Goal: Task Accomplishment & Management: Use online tool/utility

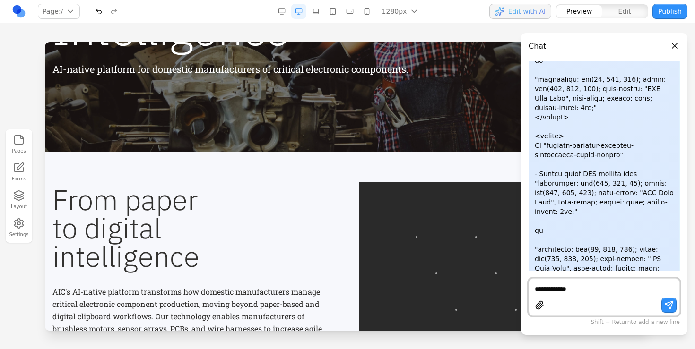
scroll to position [199, 0]
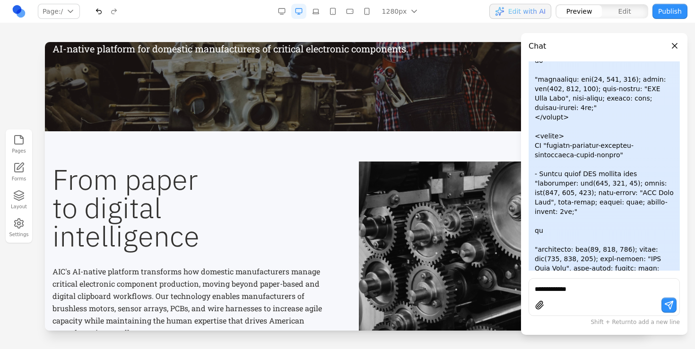
click at [675, 50] on button "Close panel" at bounding box center [674, 46] width 10 height 10
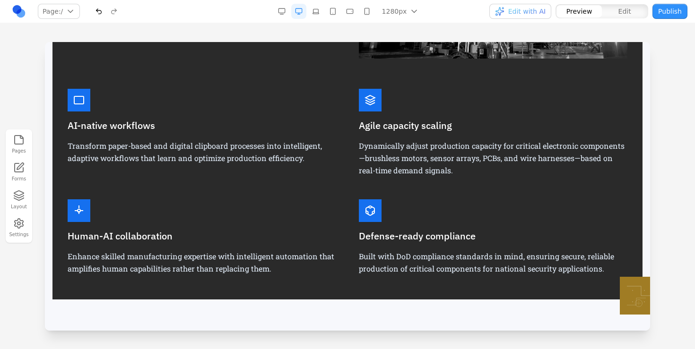
scroll to position [524, 0]
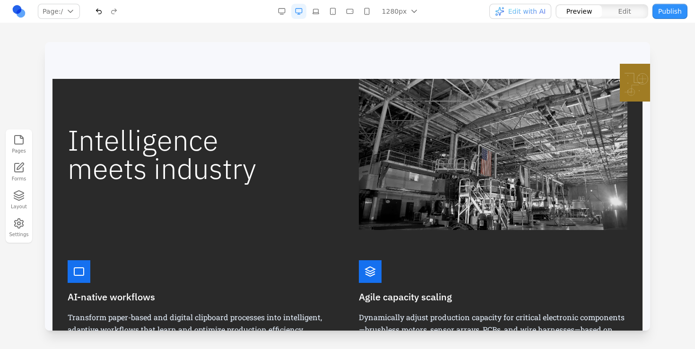
click at [351, 156] on div "Intelligence meets industry" at bounding box center [348, 154] width 560 height 151
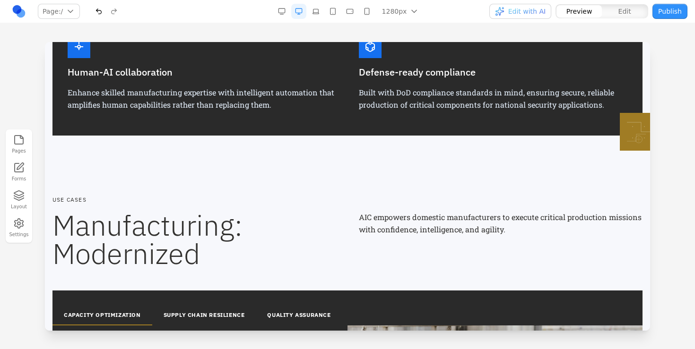
scroll to position [1007, 0]
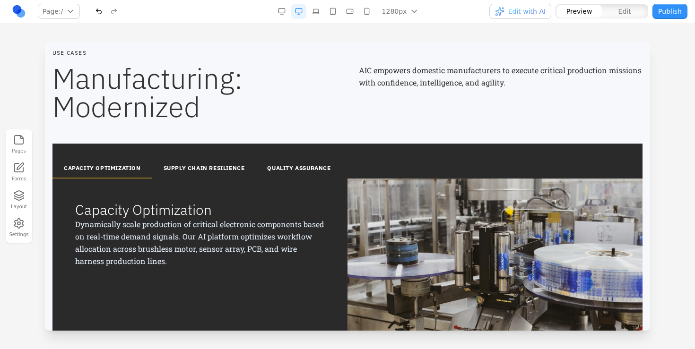
click at [201, 178] on button "SUPPLY CHAIN RESILIENCE" at bounding box center [204, 169] width 104 height 20
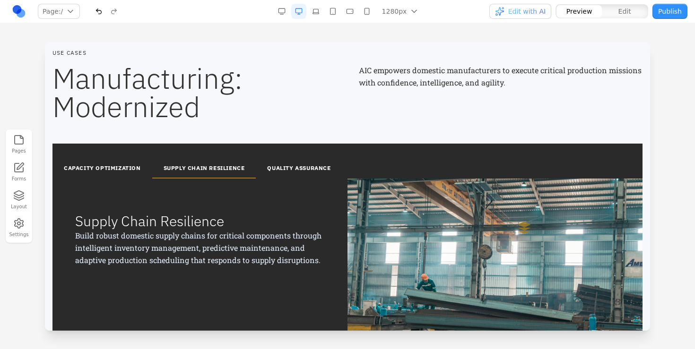
click at [330, 176] on button "QUALITY ASSURANCE" at bounding box center [299, 169] width 86 height 20
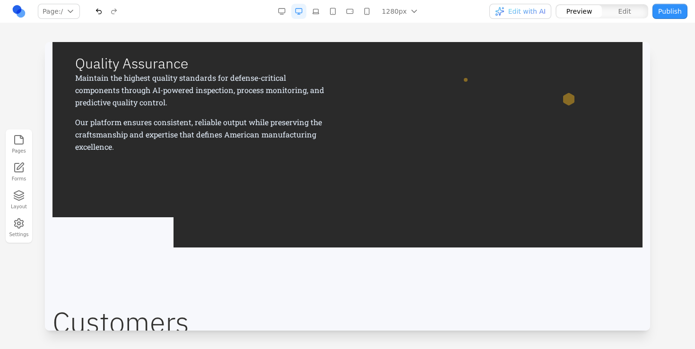
scroll to position [988, 0]
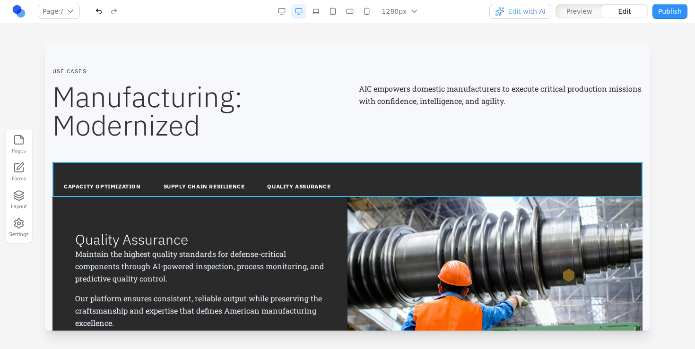
click at [87, 173] on div "CAPACITY OPTIMIZATION SUPPLY CHAIN RESILIENCE QUALITY ASSURANCE" at bounding box center [347, 179] width 590 height 35
click at [323, 140] on button at bounding box center [323, 146] width 15 height 15
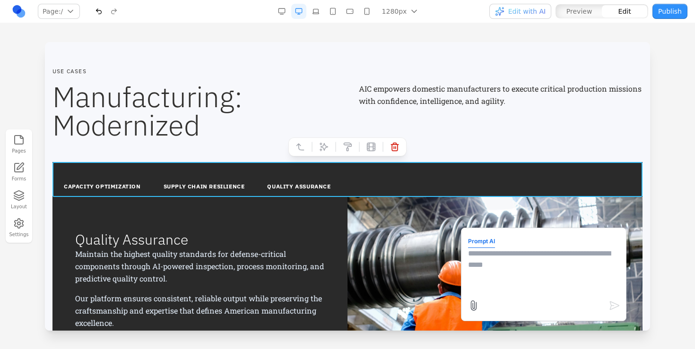
click at [507, 259] on textarea at bounding box center [543, 271] width 151 height 47
type textarea "**********"
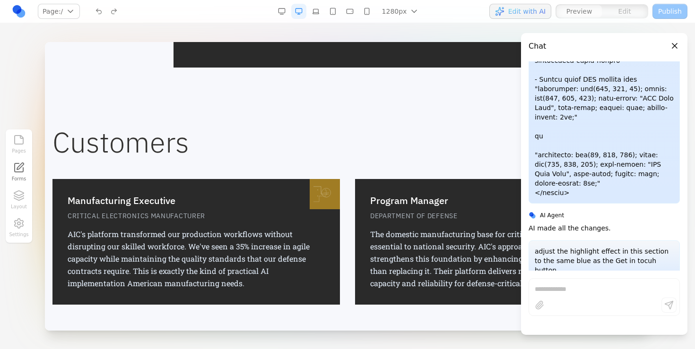
scroll to position [1310, 0]
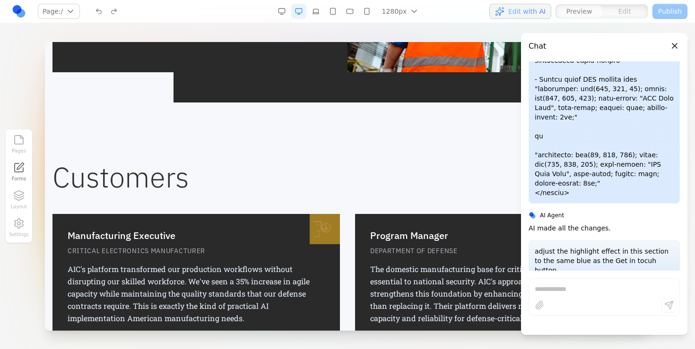
click at [437, 227] on div "Program Manager DEPARTMENT OF DEFENSE The domestic manufacturing base for criti…" at bounding box center [498, 277] width 287 height 126
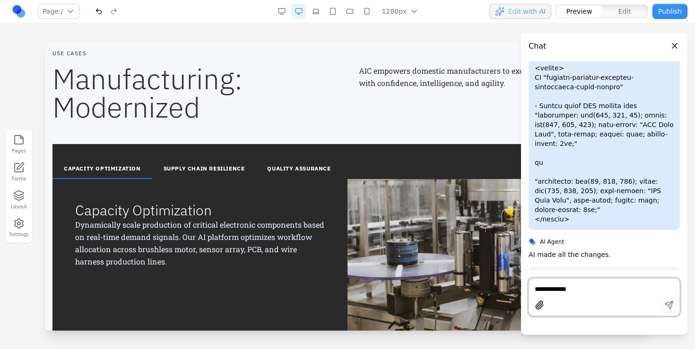
scroll to position [1004, 0]
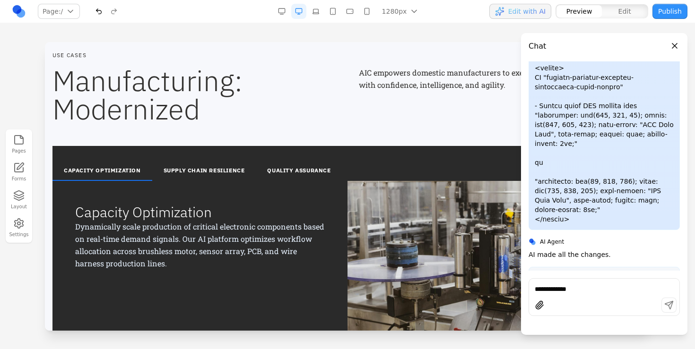
click at [205, 164] on button "SUPPLY CHAIN RESILIENCE" at bounding box center [204, 171] width 104 height 20
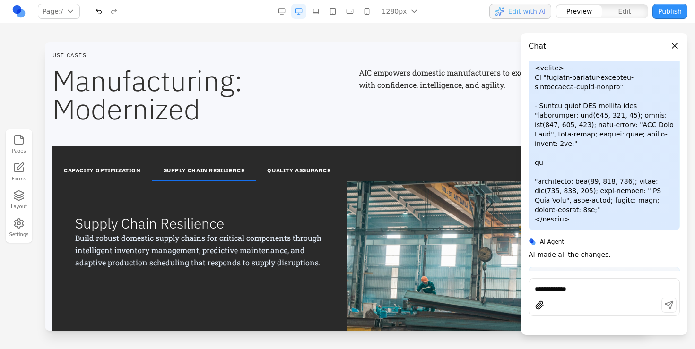
click at [284, 168] on button "QUALITY ASSURANCE" at bounding box center [299, 171] width 86 height 20
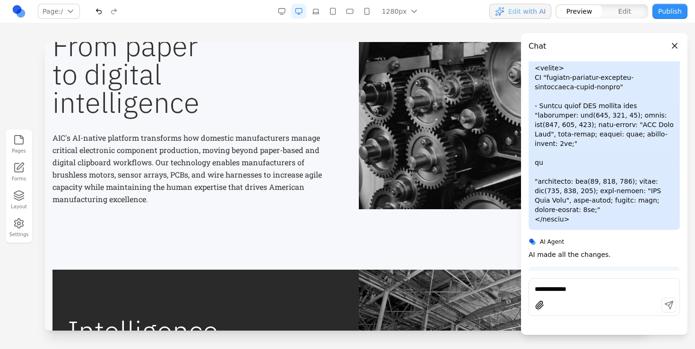
scroll to position [0, 0]
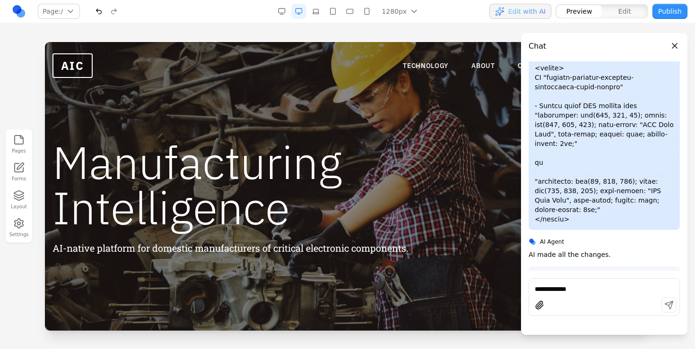
click at [482, 56] on nav "TECHNOLOGY ABOUT CAREERS GET IN TOUCH" at bounding box center [523, 65] width 240 height 21
click at [481, 61] on link "ABOUT" at bounding box center [483, 65] width 24 height 9
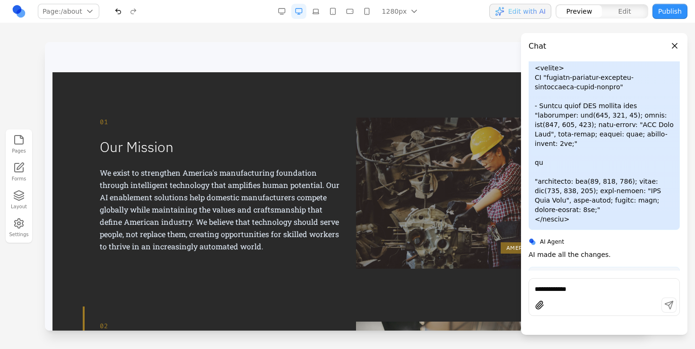
scroll to position [167, 0]
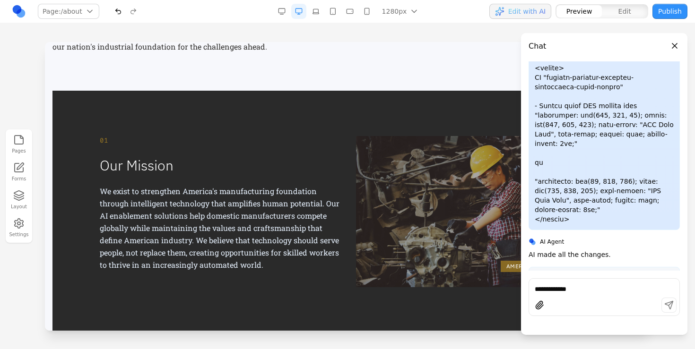
click at [675, 44] on button "Close panel" at bounding box center [674, 46] width 10 height 10
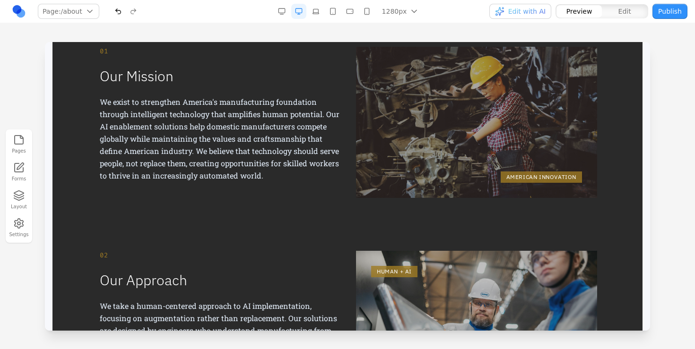
scroll to position [212, 0]
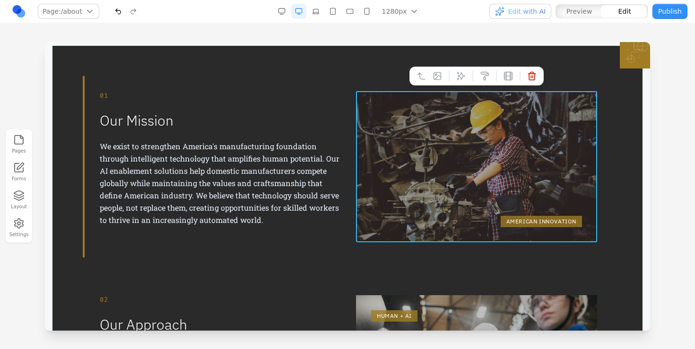
click at [437, 182] on div "AMERICAN INNOVATION" at bounding box center [476, 166] width 241 height 151
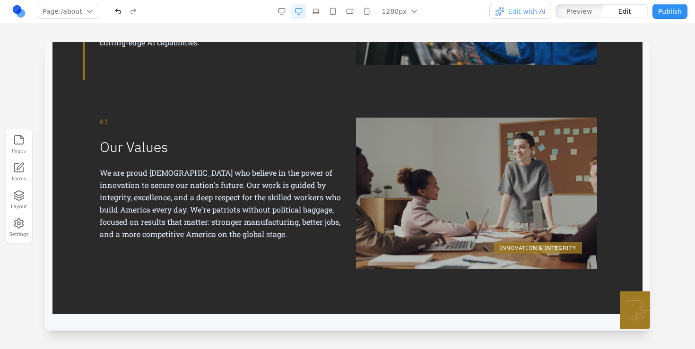
scroll to position [585, 0]
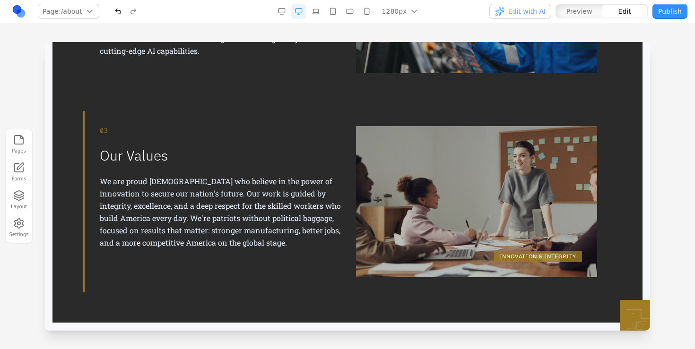
click at [445, 222] on div "INNOVATION & INTEGRITY" at bounding box center [476, 201] width 241 height 151
click at [460, 194] on div "INNOVATION & INTEGRITY" at bounding box center [476, 201] width 241 height 151
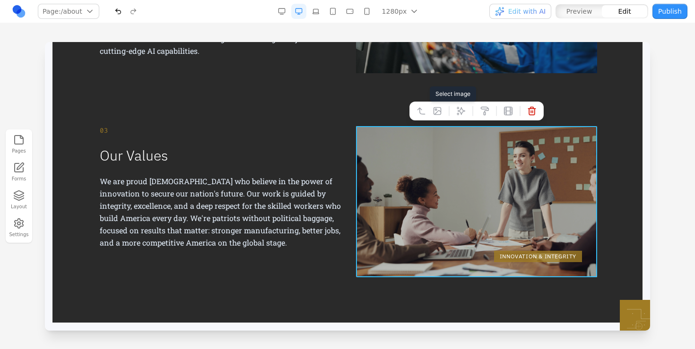
click at [440, 108] on icon at bounding box center [437, 111] width 7 height 7
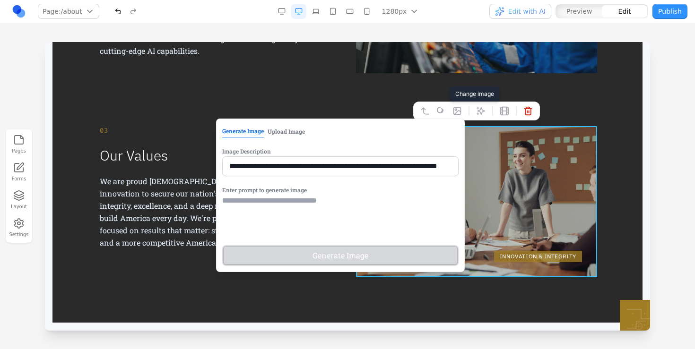
click at [268, 137] on button "Upload Image" at bounding box center [286, 131] width 37 height 12
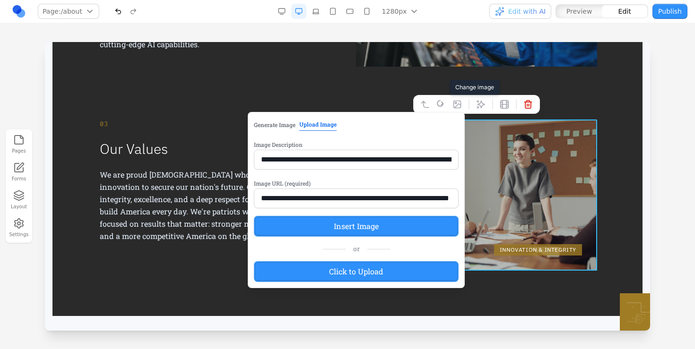
scroll to position [593, 0]
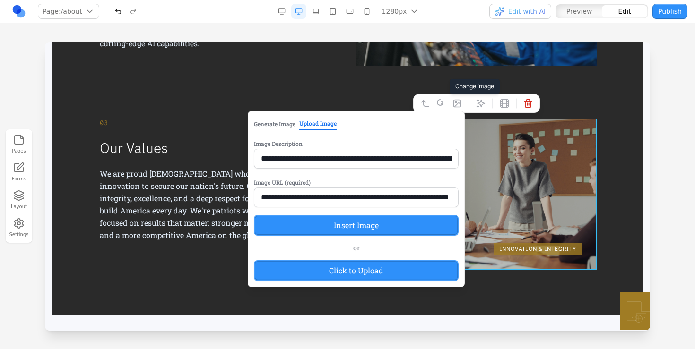
click at [327, 265] on label "Click to Upload" at bounding box center [356, 270] width 205 height 21
click at [45, 42] on input "Click to Upload" at bounding box center [45, 42] width 0 height 0
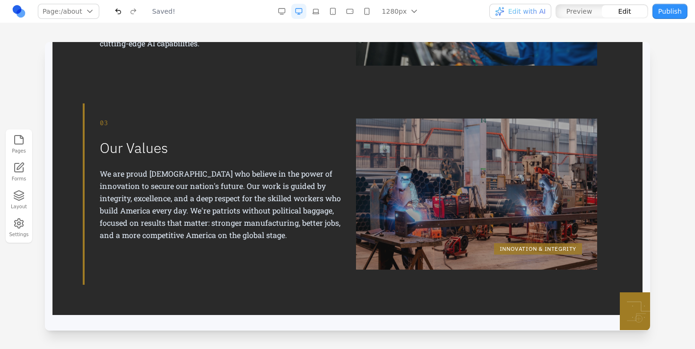
click at [209, 267] on div "03 Our Values We are proud [DEMOGRAPHIC_DATA] who believe in the power of innov…" at bounding box center [220, 194] width 241 height 151
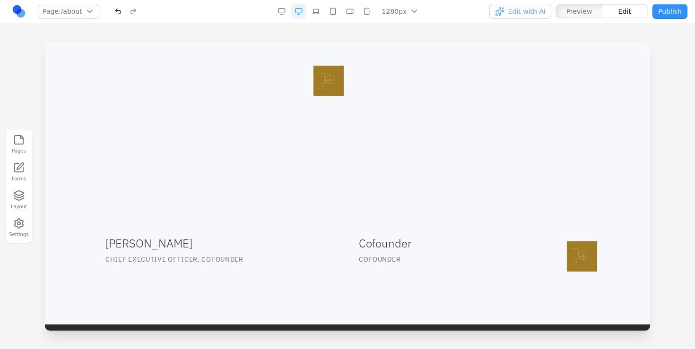
scroll to position [923, 0]
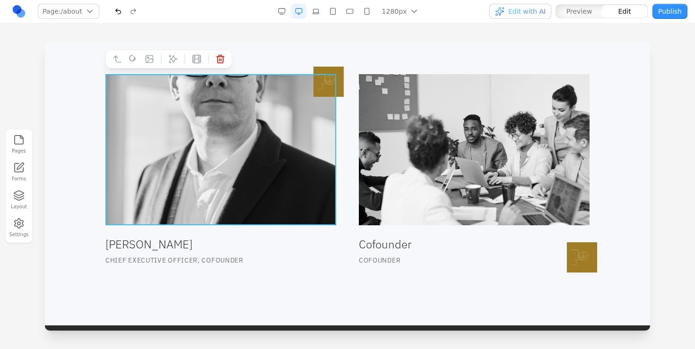
click at [209, 171] on img at bounding box center [220, 149] width 231 height 151
click at [433, 156] on img at bounding box center [474, 149] width 231 height 151
click at [261, 164] on img at bounding box center [220, 149] width 231 height 151
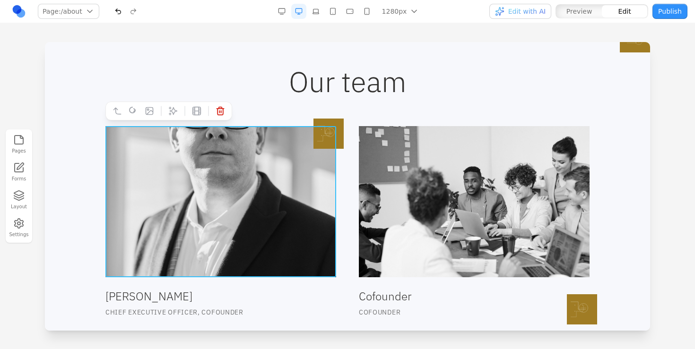
scroll to position [870, 0]
click at [145, 114] on icon at bounding box center [149, 111] width 9 height 9
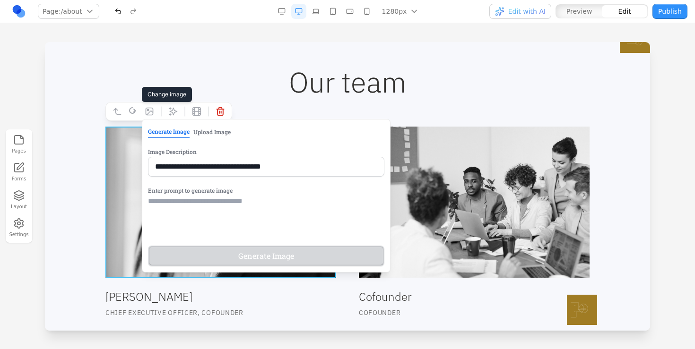
click at [226, 135] on button "Upload Image" at bounding box center [211, 132] width 37 height 12
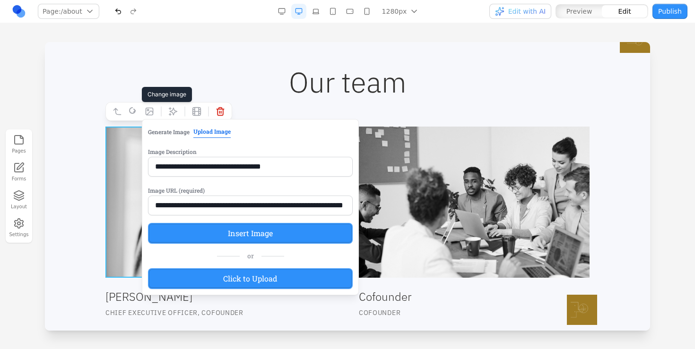
click at [230, 168] on input "**********" at bounding box center [250, 167] width 205 height 20
type input "**********"
click at [230, 202] on input "**********" at bounding box center [250, 206] width 205 height 20
click at [229, 272] on label "Click to Upload" at bounding box center [250, 278] width 205 height 21
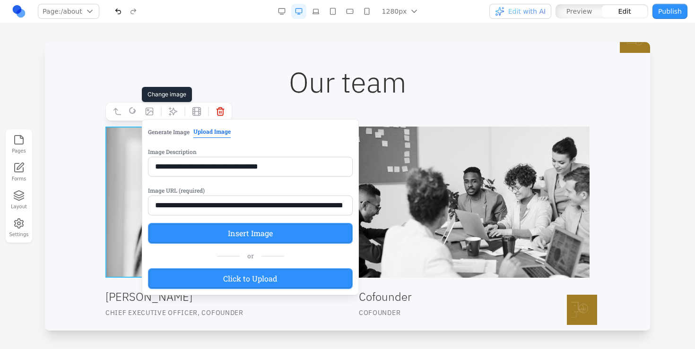
click at [45, 42] on input "Click to Upload" at bounding box center [45, 42] width 0 height 0
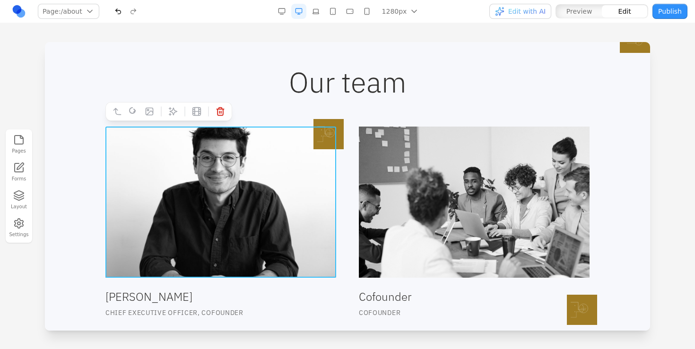
click at [270, 225] on img at bounding box center [220, 202] width 231 height 151
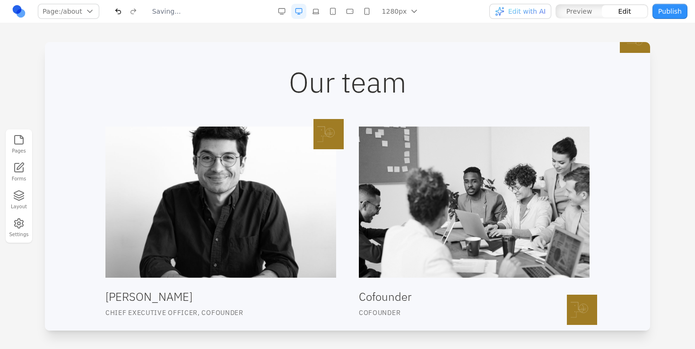
click at [307, 68] on h2 "Our team" at bounding box center [347, 82] width 590 height 28
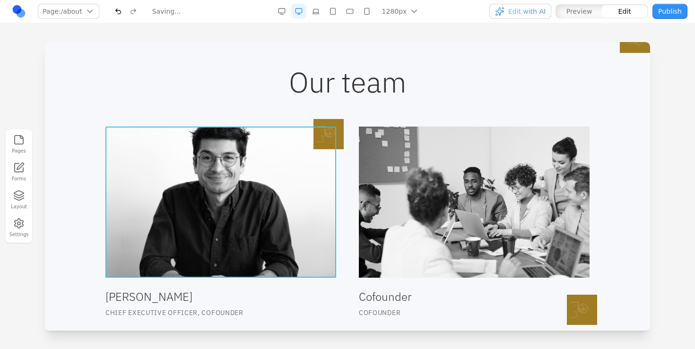
click at [296, 207] on img at bounding box center [220, 202] width 231 height 151
click at [172, 109] on icon at bounding box center [172, 111] width 9 height 9
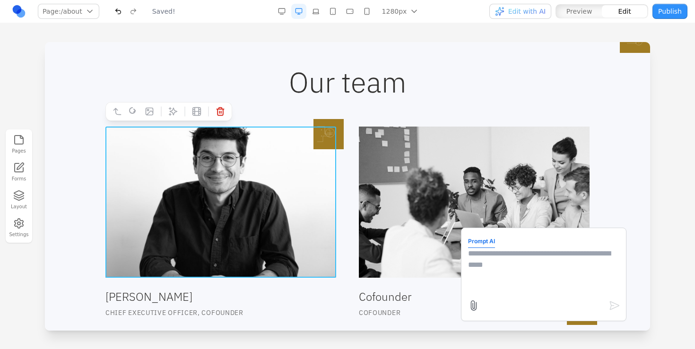
click at [529, 278] on textarea at bounding box center [543, 271] width 151 height 47
type textarea "*"
type textarea "**********"
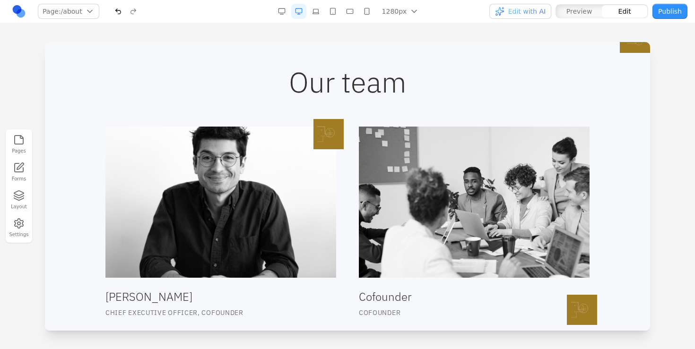
click at [351, 215] on div "[PERSON_NAME] Chief Executive OFFICer, Cofounder Cofounder Cofounder" at bounding box center [347, 222] width 484 height 191
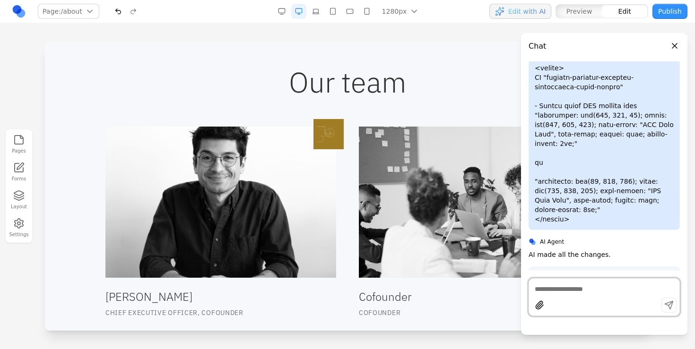
click at [576, 294] on div at bounding box center [603, 297] width 151 height 38
type textarea "**********"
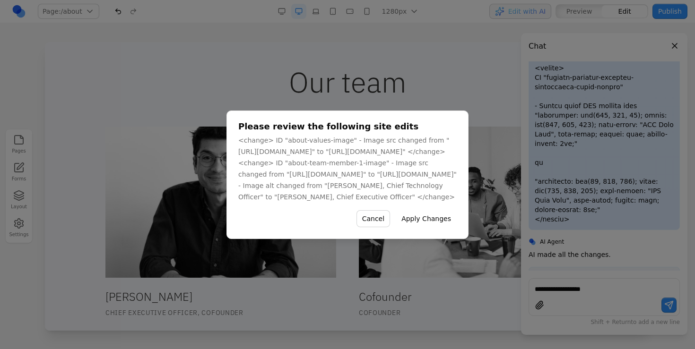
click at [457, 227] on button "Apply Changes" at bounding box center [426, 218] width 61 height 17
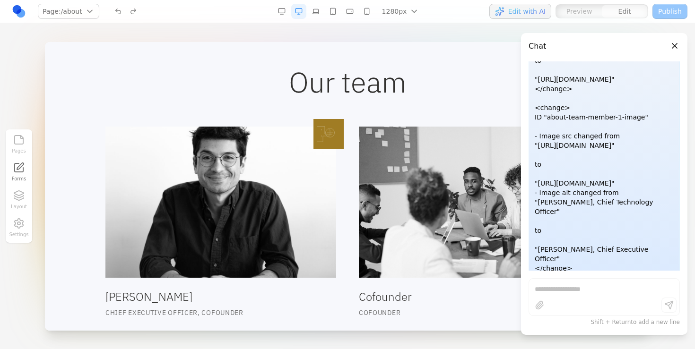
scroll to position [4179, 0]
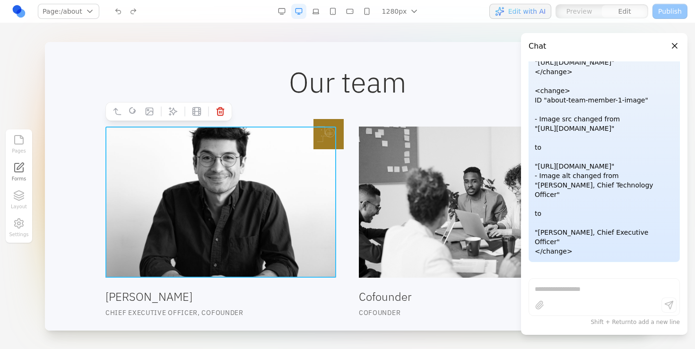
click at [191, 224] on img at bounding box center [220, 202] width 231 height 151
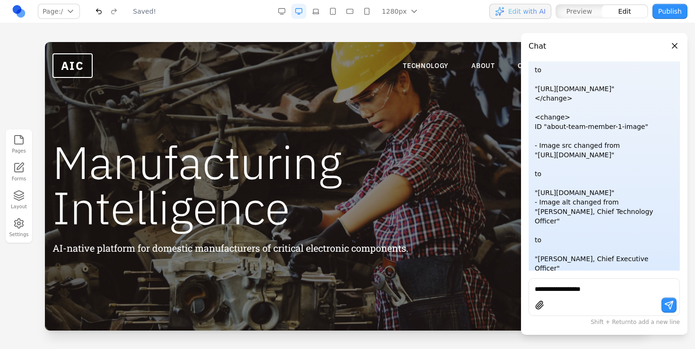
scroll to position [0, 0]
click at [474, 66] on link "ABOUT" at bounding box center [483, 65] width 24 height 9
click at [474, 66] on link "*****" at bounding box center [483, 65] width 24 height 9
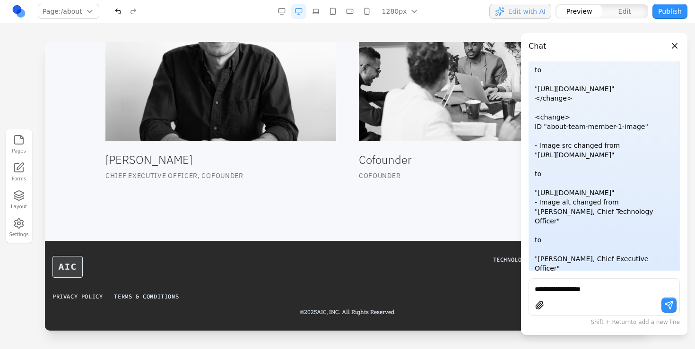
scroll to position [921, 0]
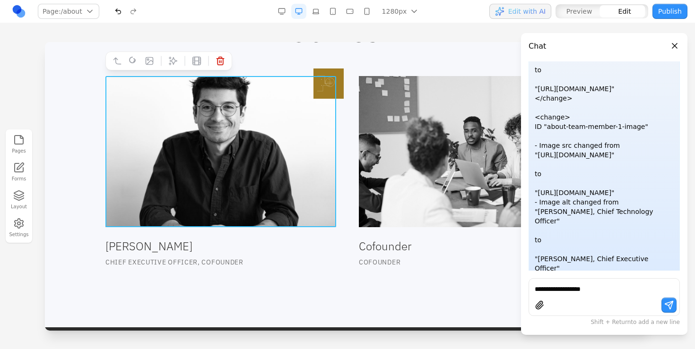
click at [270, 174] on img at bounding box center [220, 151] width 231 height 151
click at [173, 63] on icon at bounding box center [173, 61] width 8 height 8
click at [495, 276] on textarea at bounding box center [543, 271] width 151 height 47
type textarea "**********"
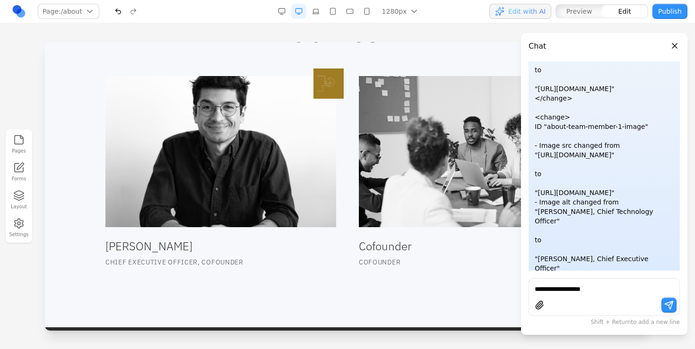
click at [673, 46] on button "Close panel" at bounding box center [674, 46] width 10 height 10
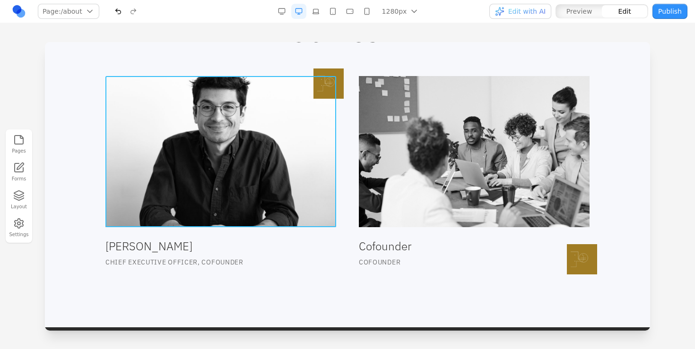
click at [253, 174] on img at bounding box center [220, 151] width 231 height 151
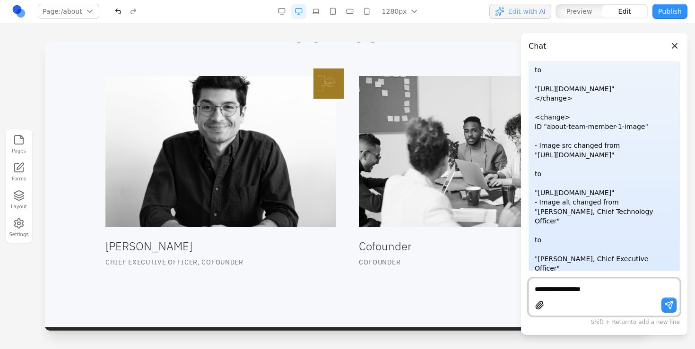
click at [671, 42] on button "Close panel" at bounding box center [674, 46] width 10 height 10
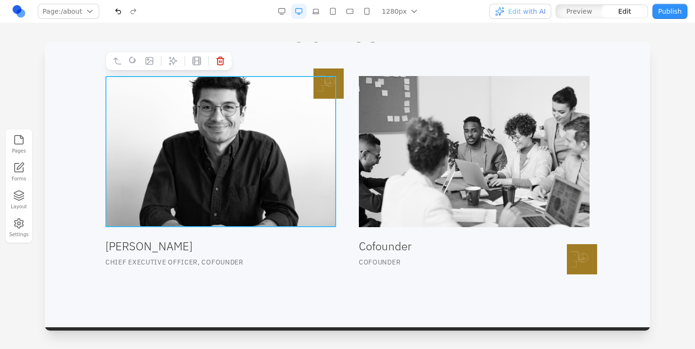
click at [301, 104] on img at bounding box center [220, 151] width 231 height 151
click at [172, 61] on icon at bounding box center [172, 60] width 9 height 9
click at [508, 272] on textarea at bounding box center [543, 271] width 151 height 47
type textarea "**********"
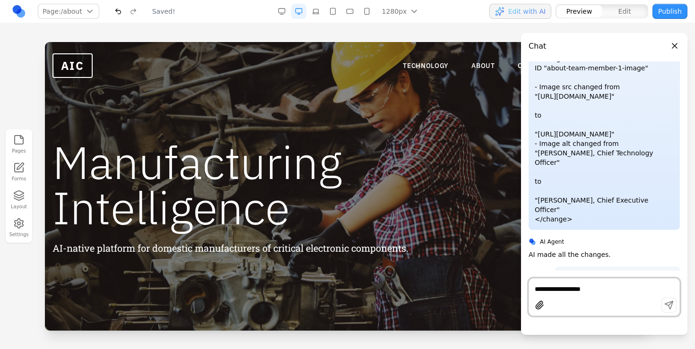
scroll to position [0, 0]
click at [670, 45] on button "Close panel" at bounding box center [674, 46] width 10 height 10
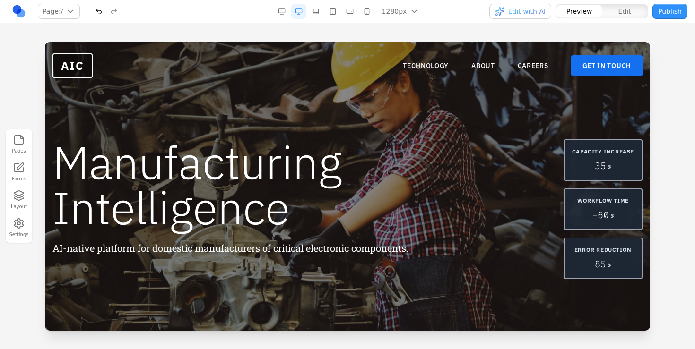
click at [485, 60] on nav "TECHNOLOGY ABOUT CAREERS GET IN TOUCH" at bounding box center [523, 65] width 240 height 21
click at [485, 64] on link "ABOUT" at bounding box center [483, 65] width 24 height 9
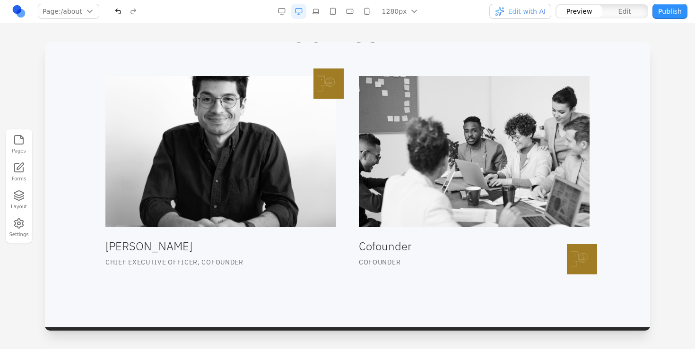
click at [294, 175] on img at bounding box center [220, 151] width 231 height 151
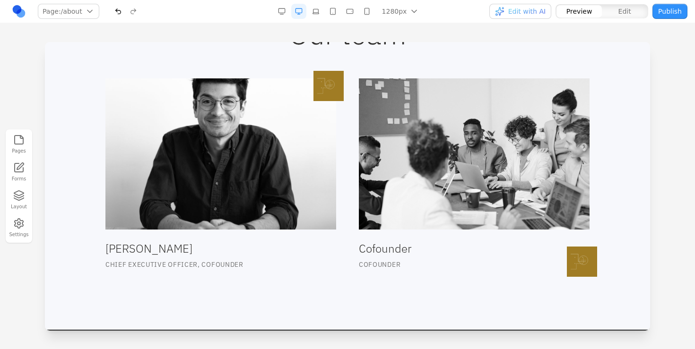
scroll to position [917, 0]
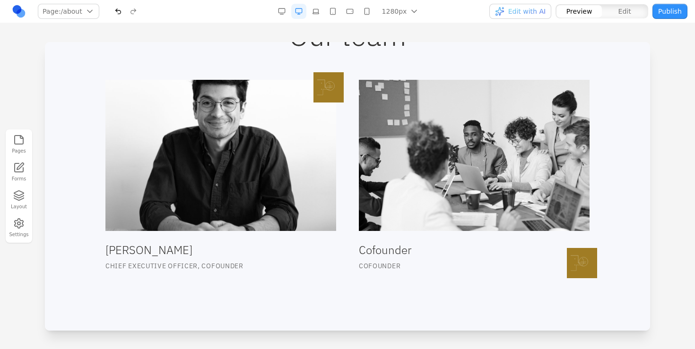
click at [294, 175] on img at bounding box center [220, 155] width 231 height 151
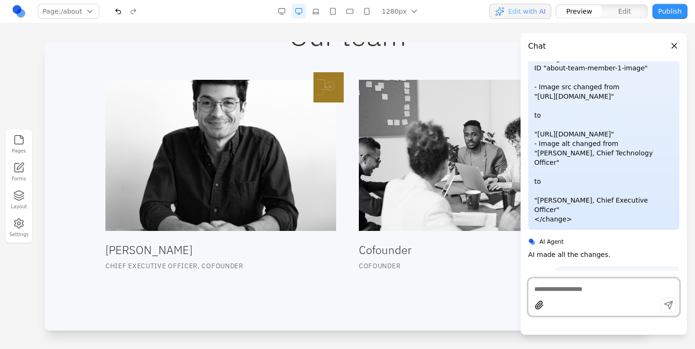
click at [294, 175] on img at bounding box center [220, 155] width 231 height 151
click at [292, 173] on img at bounding box center [220, 155] width 231 height 151
click at [675, 46] on button "Close panel" at bounding box center [674, 46] width 10 height 10
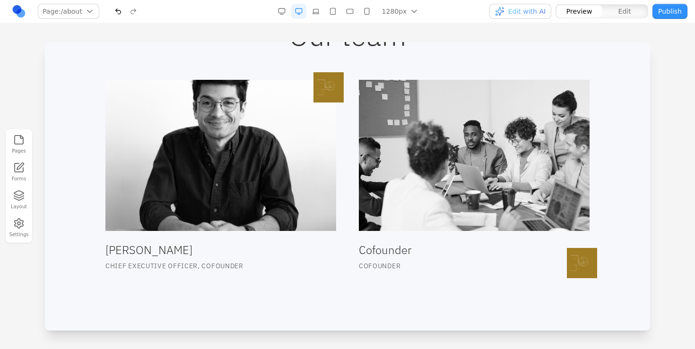
click at [273, 110] on img at bounding box center [220, 155] width 231 height 151
click at [260, 122] on img at bounding box center [220, 155] width 231 height 151
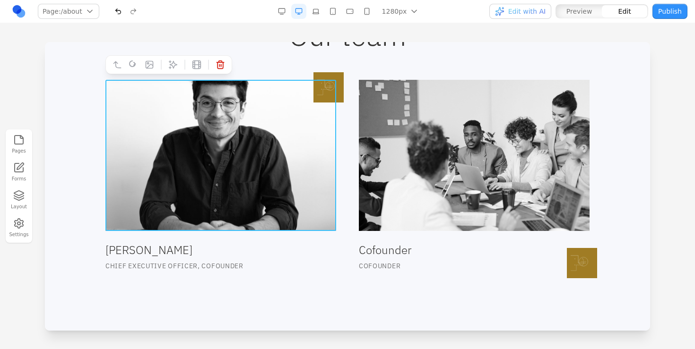
click at [169, 64] on icon at bounding box center [172, 64] width 9 height 9
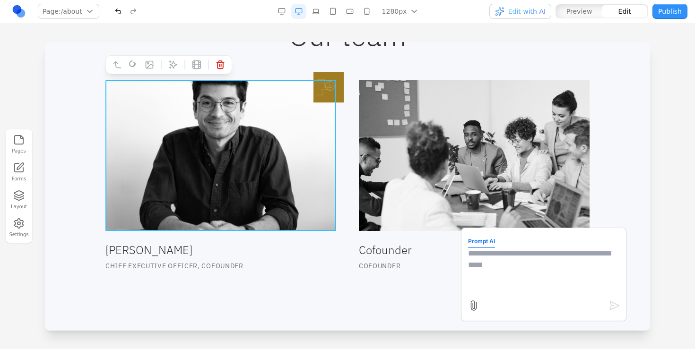
click at [539, 287] on textarea at bounding box center [543, 271] width 151 height 47
click at [598, 255] on textarea "**********" at bounding box center [543, 271] width 151 height 47
click at [504, 268] on textarea "**********" at bounding box center [543, 271] width 151 height 47
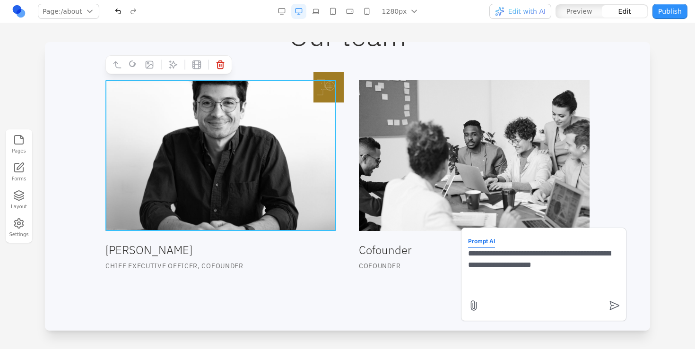
click at [561, 266] on textarea "**********" at bounding box center [543, 271] width 151 height 47
type textarea "**********"
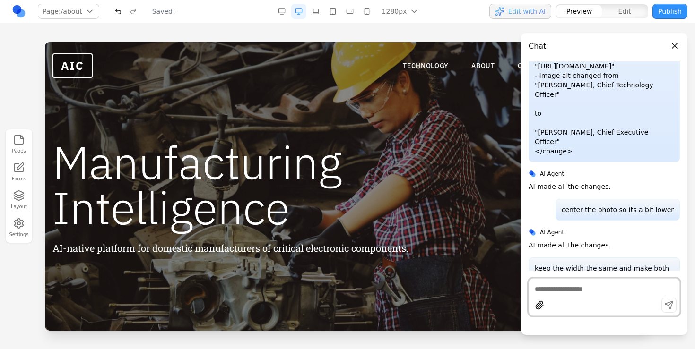
scroll to position [0, 0]
click at [673, 39] on header "Chat" at bounding box center [604, 42] width 166 height 19
click at [672, 51] on header "Chat" at bounding box center [604, 42] width 166 height 19
click at [672, 46] on button "Close panel" at bounding box center [674, 46] width 10 height 10
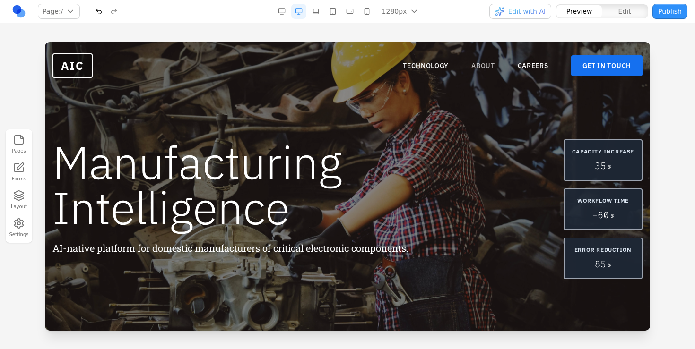
click at [486, 64] on link "ABOUT" at bounding box center [483, 65] width 24 height 9
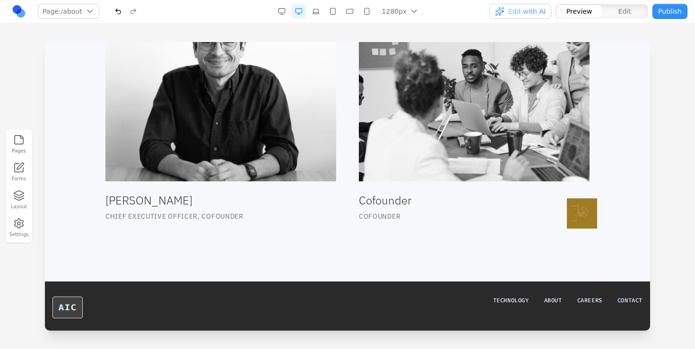
scroll to position [1038, 0]
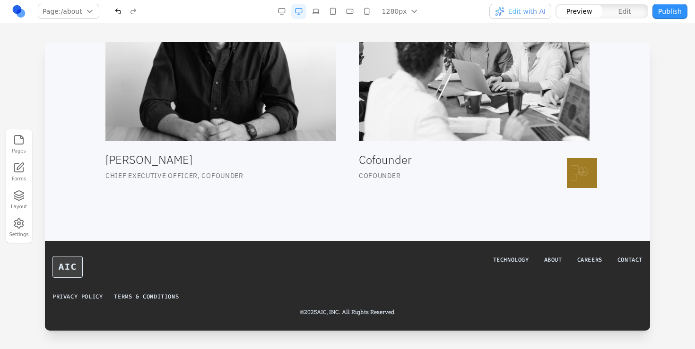
click at [348, 284] on div "AIC TECHNOLOGY ABOUT CAREERS CONTACT PRIVACY POLICY TERMS & CONDITIONS © 2025 A…" at bounding box center [347, 286] width 590 height 60
click at [513, 261] on link "TECHNOLOGY" at bounding box center [511, 260] width 36 height 8
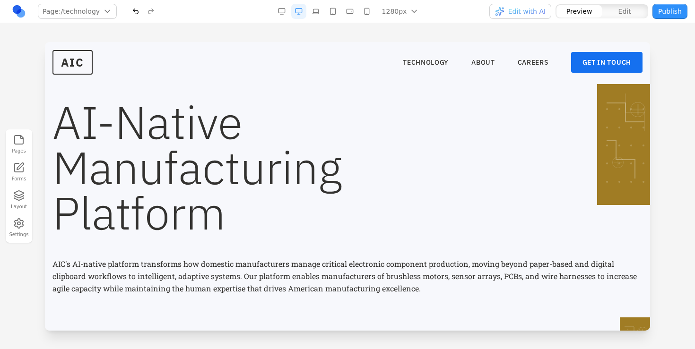
scroll to position [0, 0]
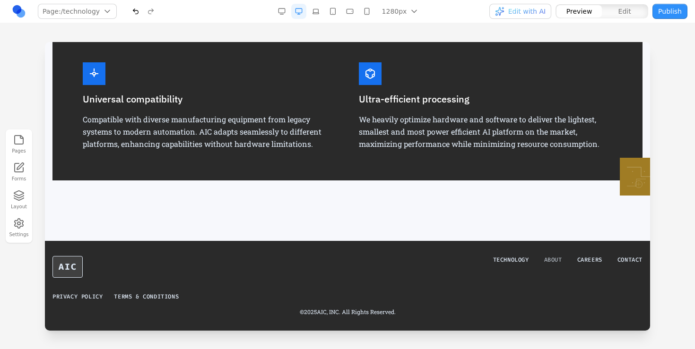
click at [551, 256] on link "ABOUT" at bounding box center [553, 260] width 18 height 8
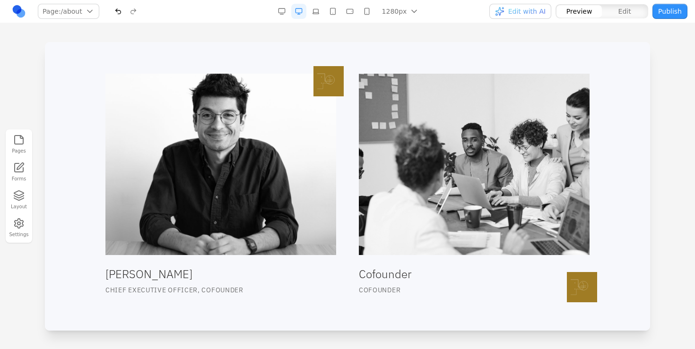
scroll to position [923, 0]
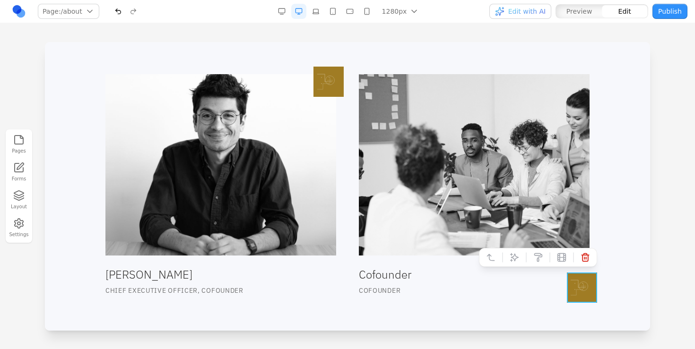
click at [584, 286] on div at bounding box center [582, 288] width 30 height 30
click at [585, 257] on icon at bounding box center [584, 257] width 9 height 9
click at [583, 298] on icon at bounding box center [582, 288] width 30 height 30
click at [587, 257] on icon at bounding box center [584, 257] width 9 height 9
click at [593, 295] on div at bounding box center [582, 288] width 30 height 30
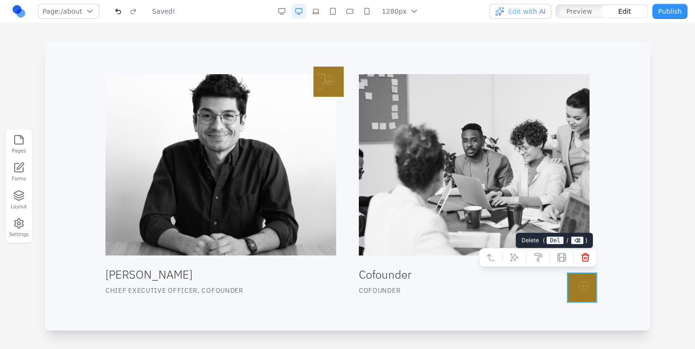
click at [587, 258] on icon at bounding box center [585, 258] width 7 height 8
click at [592, 290] on div at bounding box center [582, 288] width 30 height 30
click at [592, 254] on button at bounding box center [585, 257] width 15 height 15
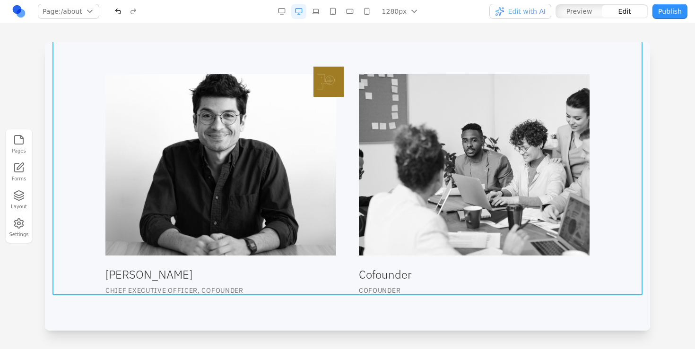
click at [602, 238] on div "Our team [PERSON_NAME] Chief Executive OFFICer, Cofounder Cofounder Cofounder" at bounding box center [347, 156] width 590 height 280
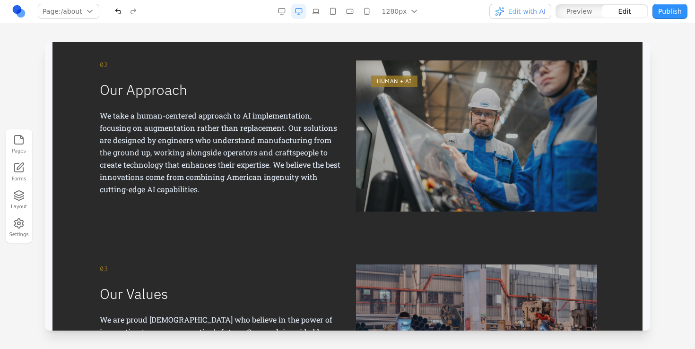
scroll to position [0, 0]
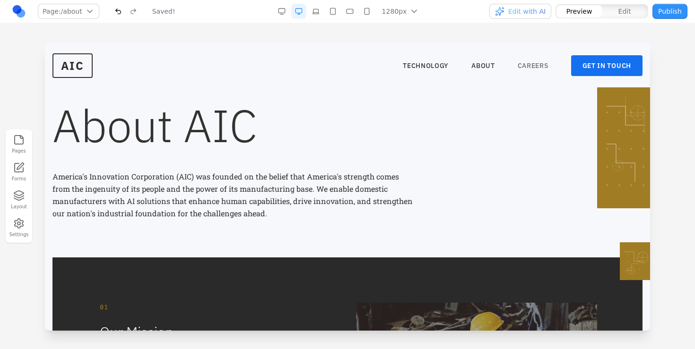
click at [520, 62] on link "CAREERS" at bounding box center [533, 65] width 31 height 9
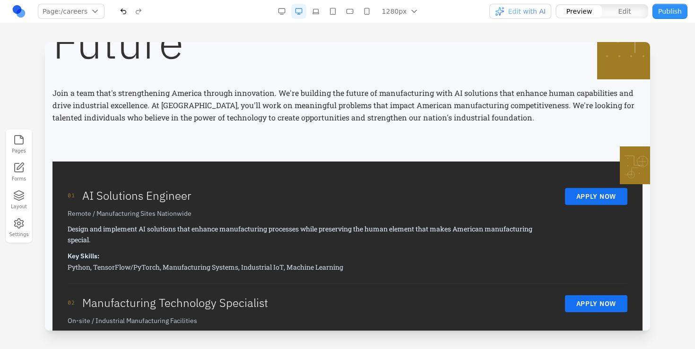
scroll to position [129, 0]
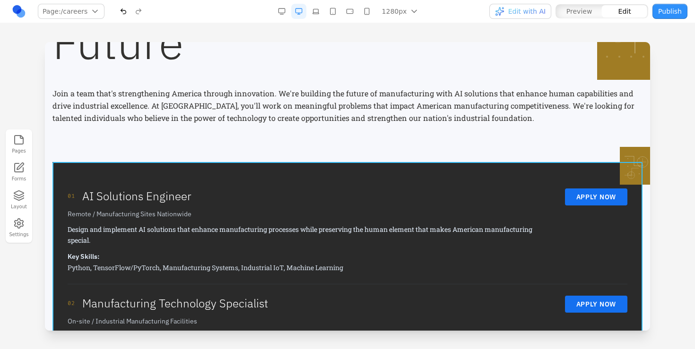
click at [375, 167] on div "01 AI Solutions Engineer Remote / Manufacturing Sites Nationwide Design and imp…" at bounding box center [347, 337] width 590 height 351
click at [365, 145] on button at bounding box center [370, 146] width 15 height 15
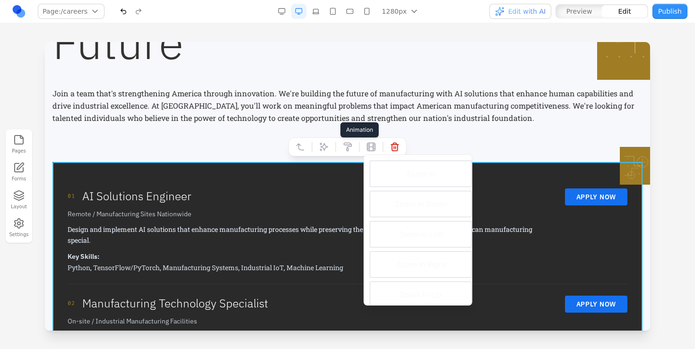
click at [367, 149] on icon at bounding box center [371, 147] width 8 height 8
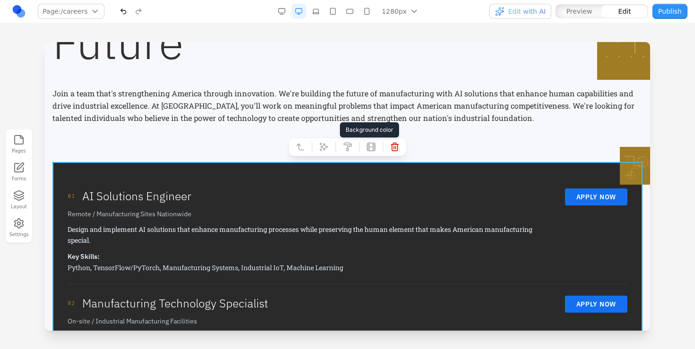
click at [345, 148] on icon at bounding box center [347, 146] width 9 height 9
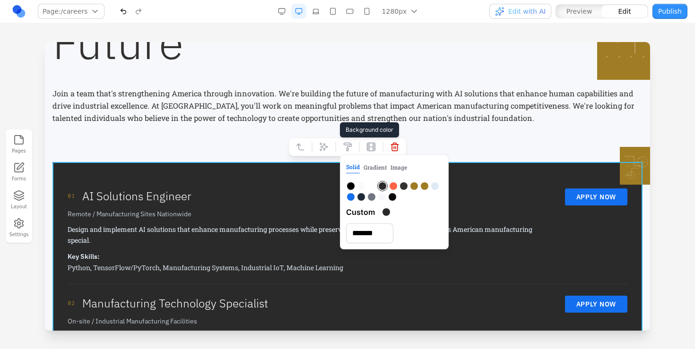
click at [349, 186] on div at bounding box center [351, 186] width 8 height 8
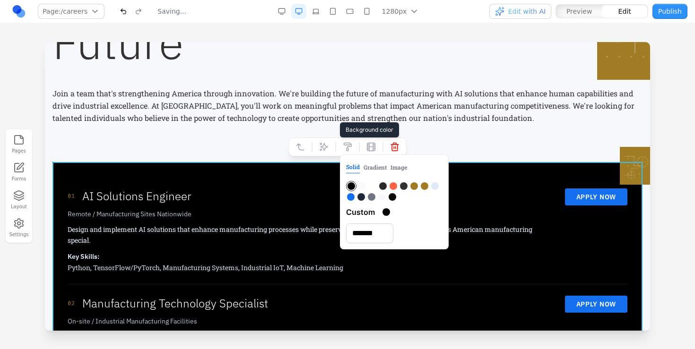
click at [360, 184] on div at bounding box center [362, 186] width 8 height 8
type input "*******"
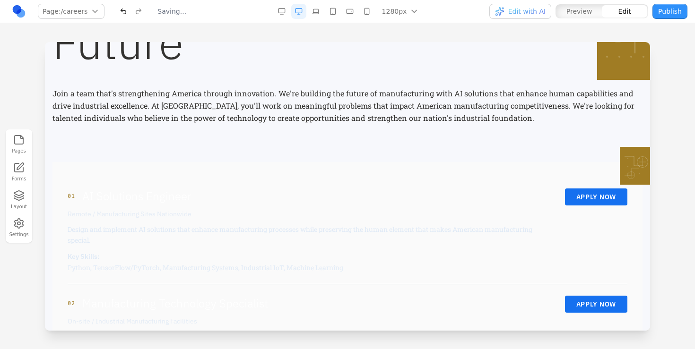
click at [456, 131] on div "Join a team that's strengthening America through innovation. We're building the…" at bounding box center [347, 105] width 590 height 67
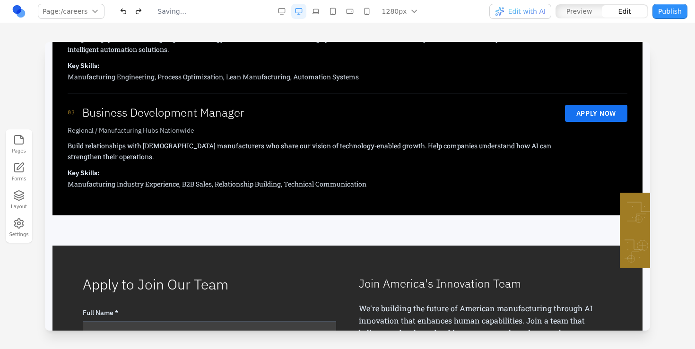
scroll to position [31, 0]
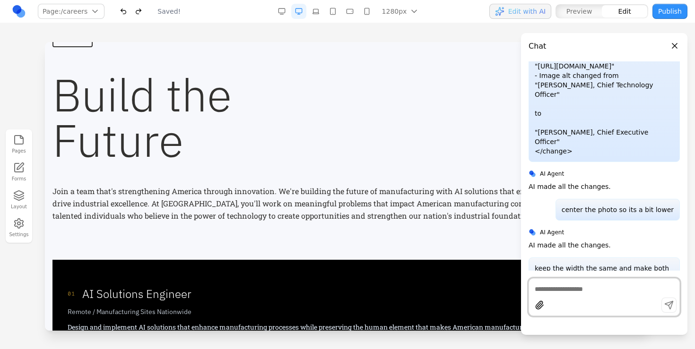
click at [567, 293] on textarea at bounding box center [604, 289] width 139 height 9
type textarea "**********"
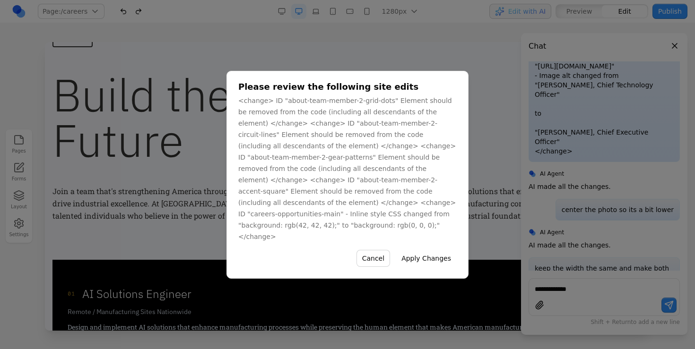
click at [427, 250] on button "Apply Changes" at bounding box center [426, 258] width 61 height 17
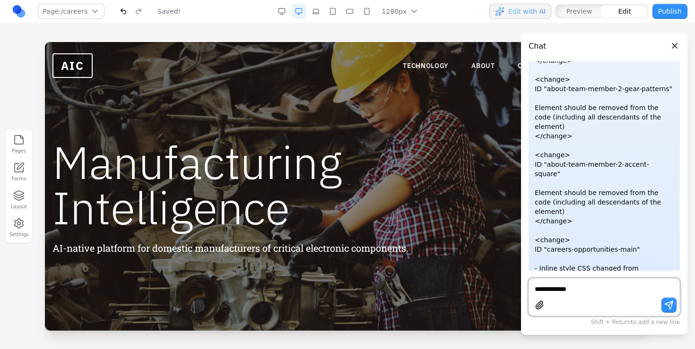
scroll to position [0, 0]
click at [675, 50] on button "Close panel" at bounding box center [674, 46] width 10 height 10
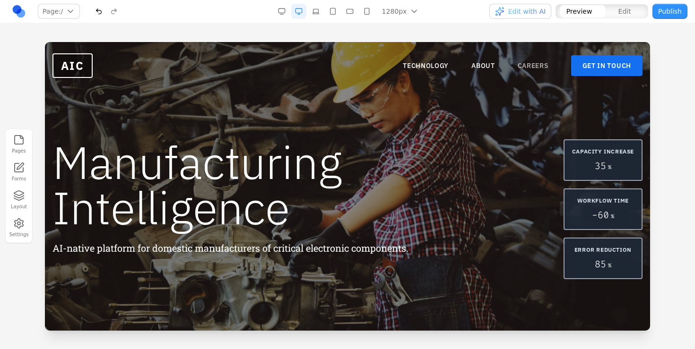
click at [531, 67] on link "CAREERS" at bounding box center [533, 65] width 31 height 9
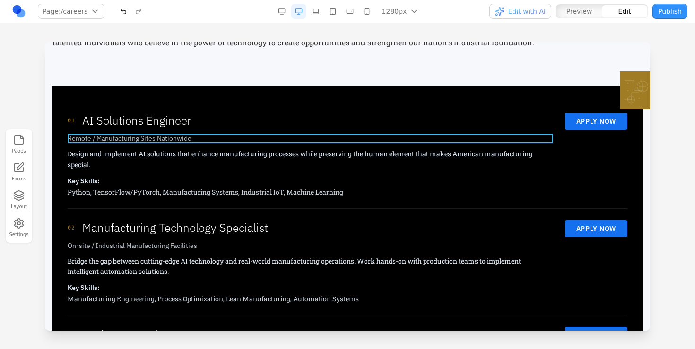
scroll to position [202, 0]
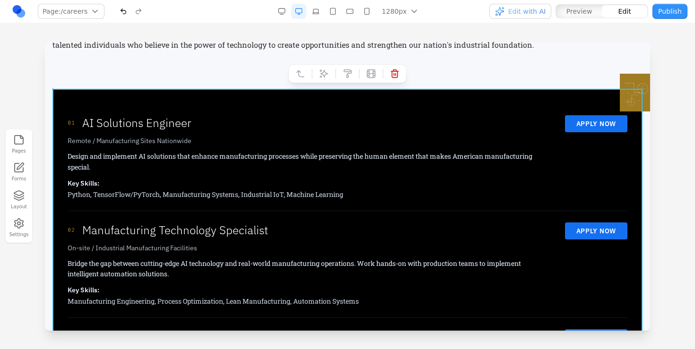
click at [355, 98] on div "01 AI Solutions Engineer Remote / Manufacturing Sites Nationwide Design and imp…" at bounding box center [347, 264] width 590 height 351
click at [350, 74] on icon at bounding box center [347, 73] width 9 height 9
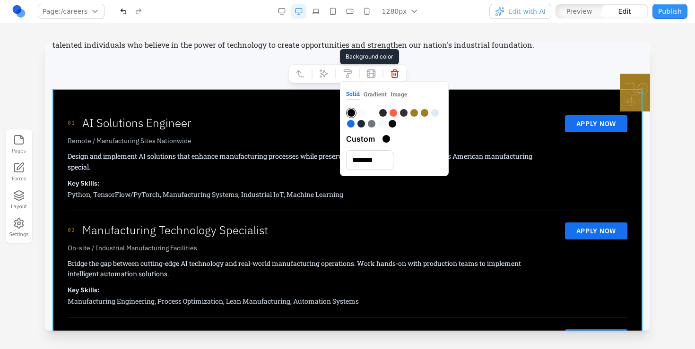
click at [395, 125] on div at bounding box center [393, 124] width 8 height 8
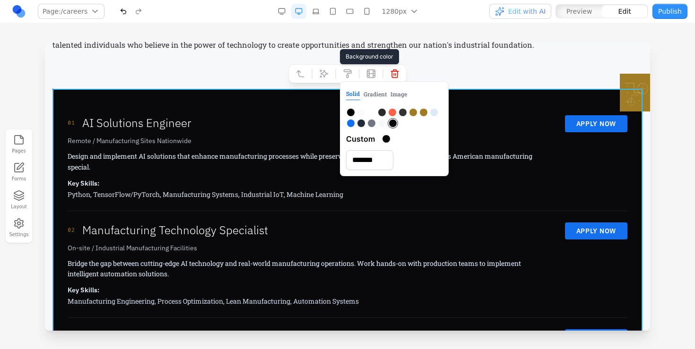
click at [363, 124] on div at bounding box center [361, 124] width 8 height 8
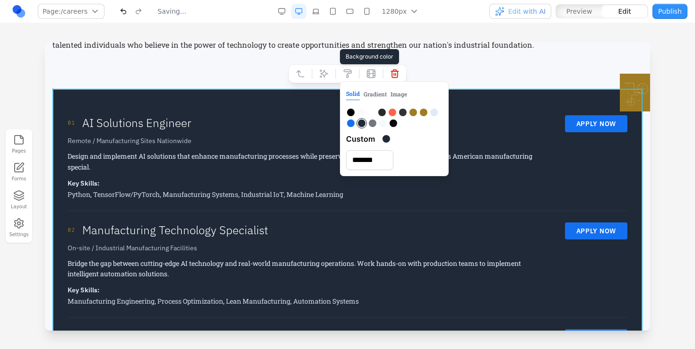
click at [365, 124] on div at bounding box center [362, 124] width 8 height 8
click at [369, 124] on div at bounding box center [373, 124] width 8 height 8
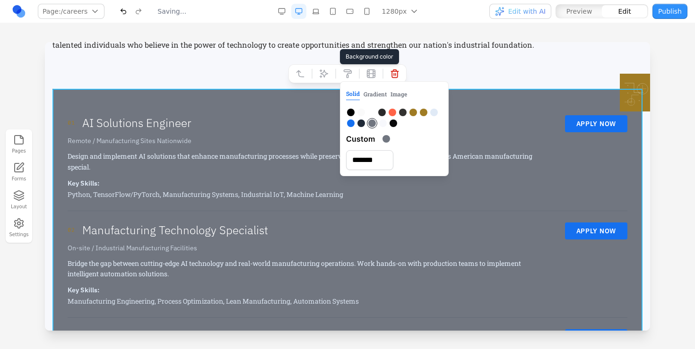
click at [381, 110] on div at bounding box center [382, 113] width 8 height 8
type input "*******"
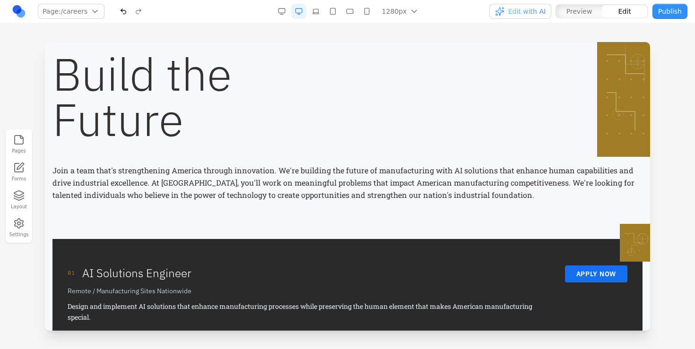
scroll to position [0, 0]
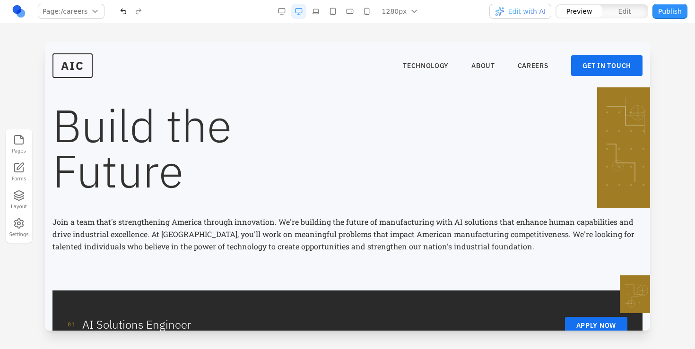
click at [471, 73] on nav "TECHNOLOGY ABOUT CAREERS GET IN TOUCH" at bounding box center [523, 65] width 240 height 21
click at [480, 63] on link "ABOUT" at bounding box center [483, 65] width 24 height 9
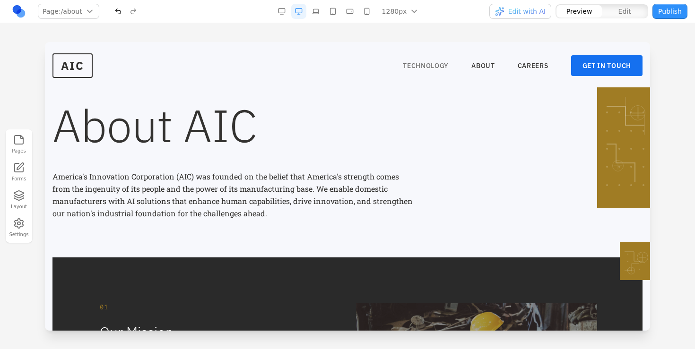
click at [414, 61] on link "TECHNOLOGY" at bounding box center [426, 65] width 46 height 9
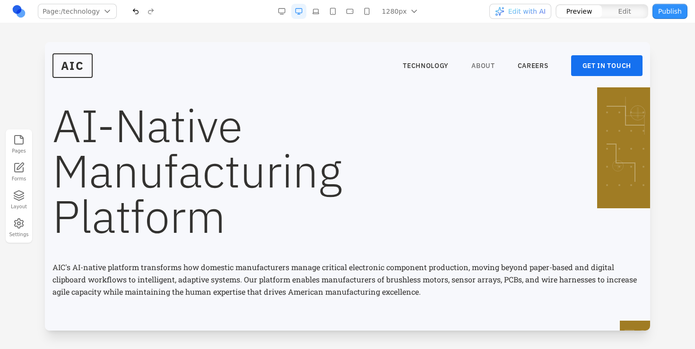
click at [476, 67] on link "ABOUT" at bounding box center [483, 65] width 24 height 9
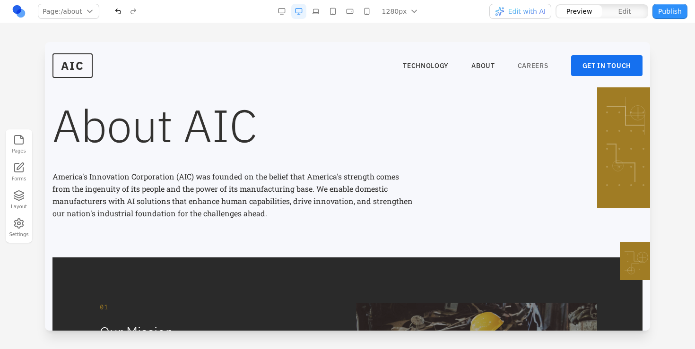
click at [524, 63] on link "CAREERS" at bounding box center [533, 65] width 31 height 9
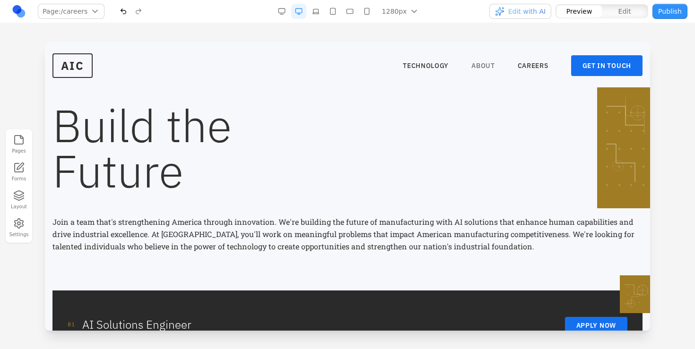
click at [481, 65] on link "ABOUT" at bounding box center [483, 65] width 24 height 9
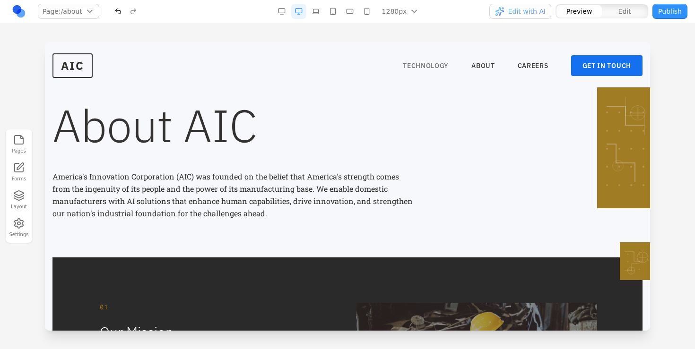
click at [415, 66] on link "TECHNOLOGY" at bounding box center [426, 65] width 46 height 9
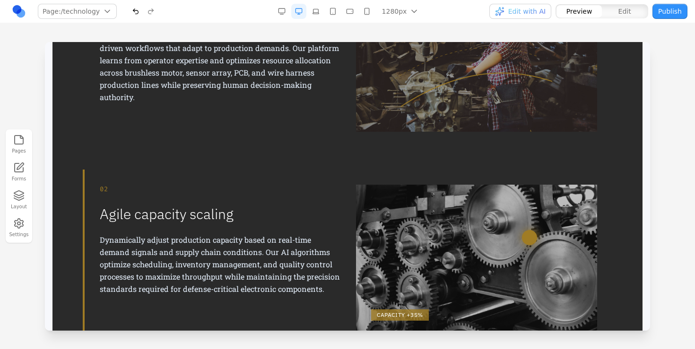
scroll to position [273, 0]
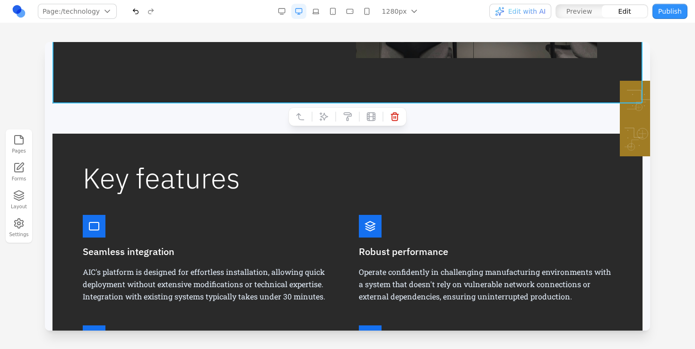
scroll to position [932, 0]
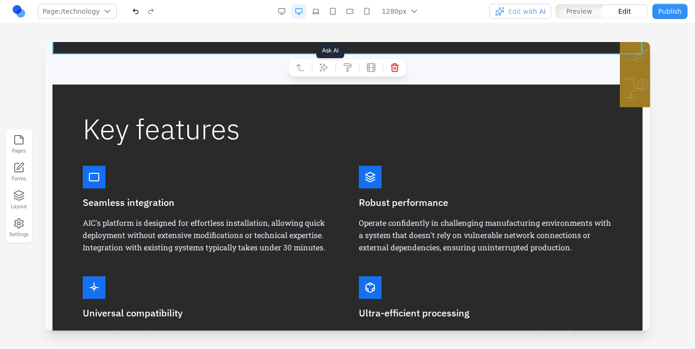
click at [319, 68] on button at bounding box center [323, 67] width 15 height 15
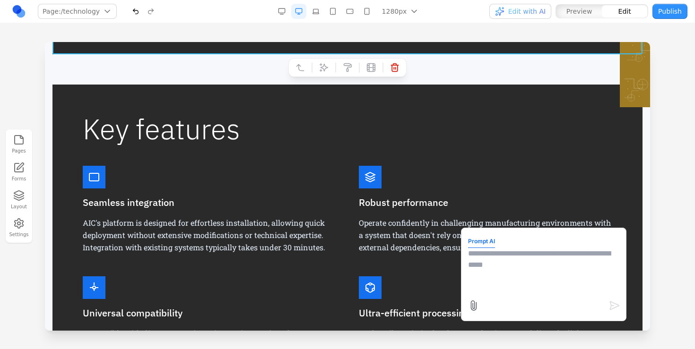
click at [475, 260] on textarea at bounding box center [543, 271] width 151 height 47
type textarea "**********"
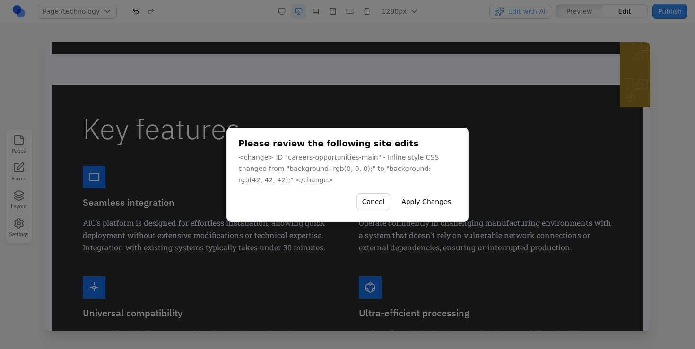
click at [437, 195] on button "Apply Changes" at bounding box center [426, 201] width 61 height 17
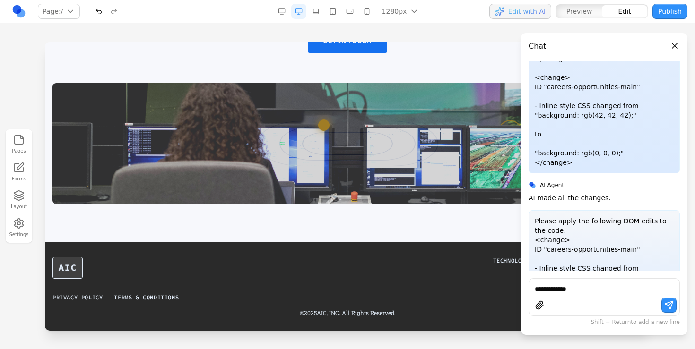
scroll to position [1391, 0]
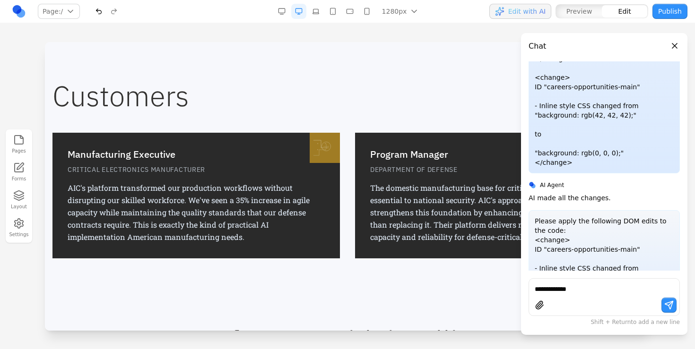
click at [675, 41] on button "Close panel" at bounding box center [674, 46] width 10 height 10
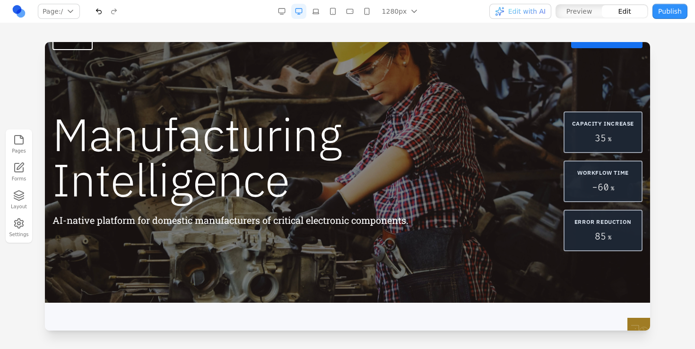
scroll to position [0, 0]
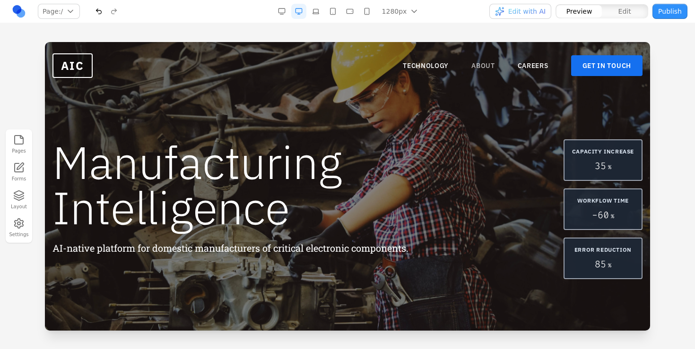
click at [479, 68] on link "ABOUT" at bounding box center [483, 65] width 24 height 9
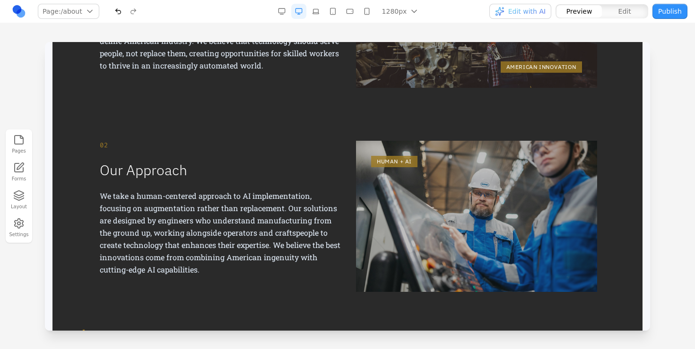
scroll to position [221, 0]
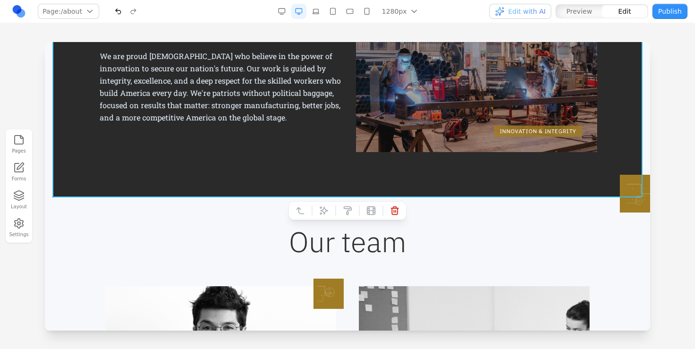
scroll to position [710, 0]
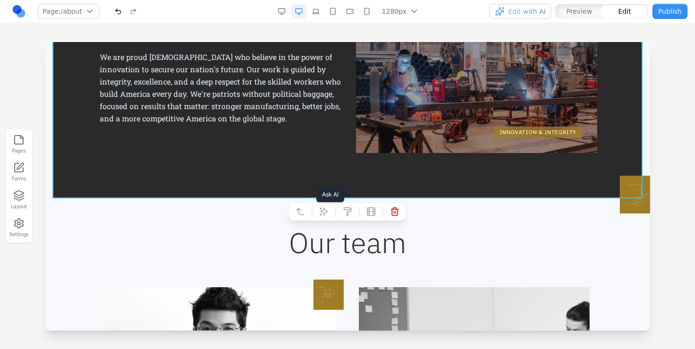
click at [320, 217] on button at bounding box center [323, 211] width 15 height 15
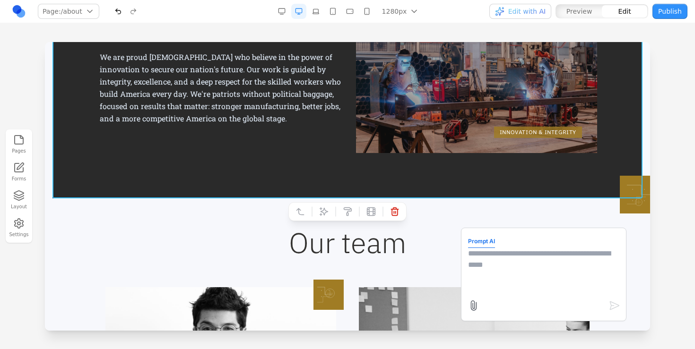
click at [521, 260] on textarea at bounding box center [543, 271] width 151 height 47
click at [545, 254] on textarea "**********" at bounding box center [543, 271] width 151 height 47
type textarea "**********"
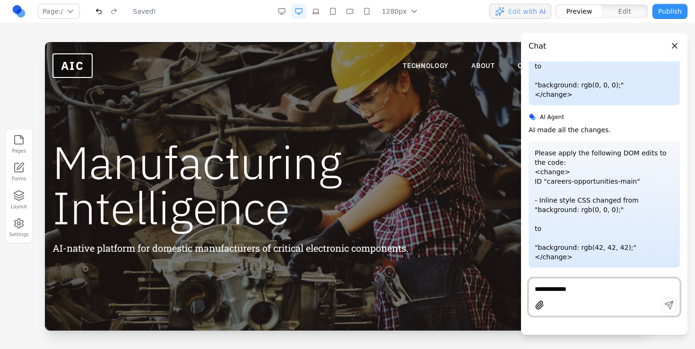
scroll to position [0, 0]
click at [677, 45] on button "Close panel" at bounding box center [674, 46] width 10 height 10
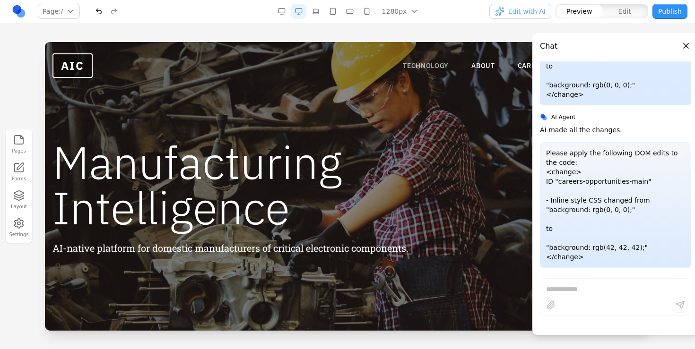
click at [438, 65] on link "TECHNOLOGY" at bounding box center [426, 65] width 46 height 9
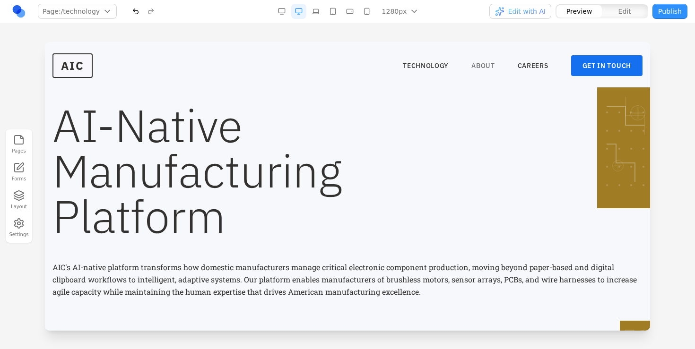
click at [477, 69] on link "ABOUT" at bounding box center [483, 65] width 24 height 9
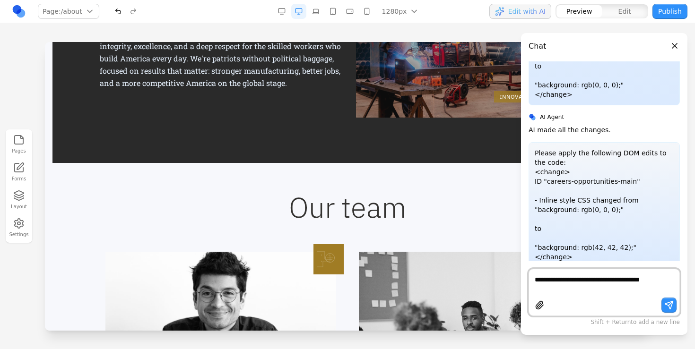
scroll to position [4947, 0]
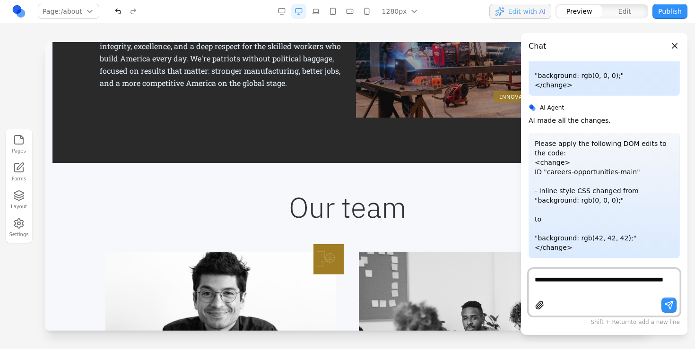
type textarea "**********"
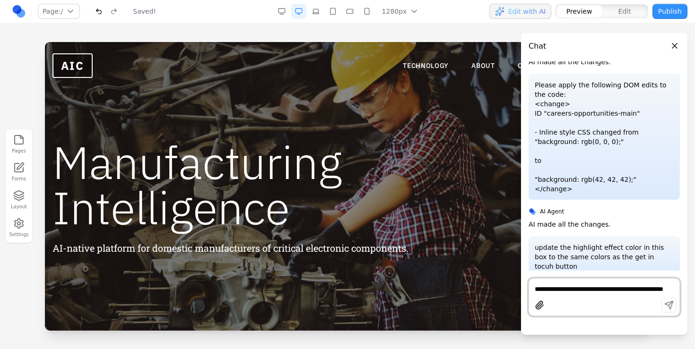
scroll to position [0, 0]
click at [675, 44] on button "Close panel" at bounding box center [674, 46] width 10 height 10
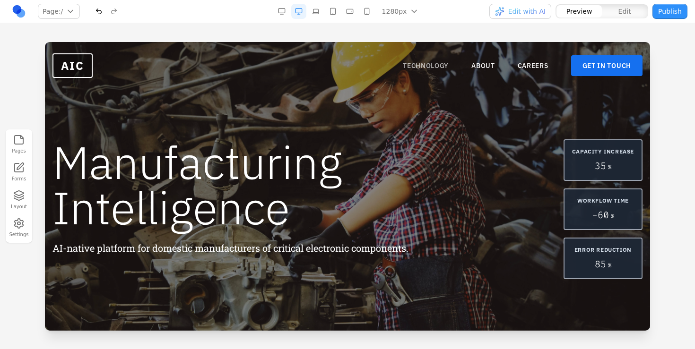
click at [431, 61] on link "TECHNOLOGY" at bounding box center [426, 65] width 46 height 9
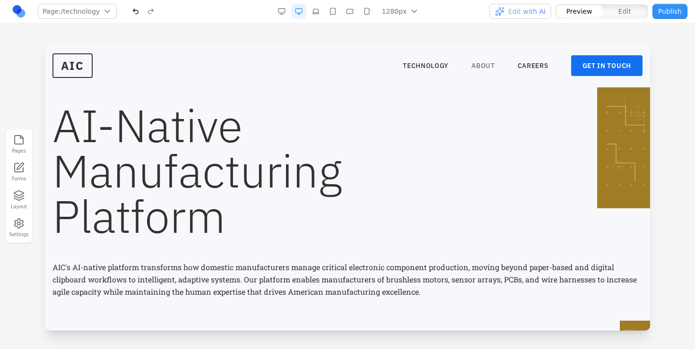
click at [487, 65] on link "ABOUT" at bounding box center [483, 65] width 24 height 9
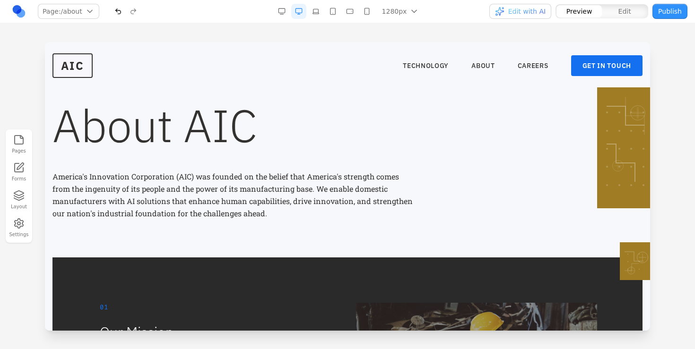
click at [533, 60] on nav "TECHNOLOGY ABOUT CAREERS GET IN TOUCH" at bounding box center [523, 65] width 240 height 21
click at [531, 63] on link "CAREERS" at bounding box center [533, 65] width 31 height 9
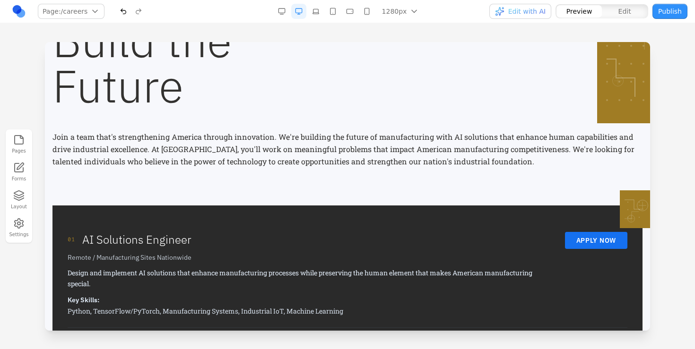
scroll to position [0, 0]
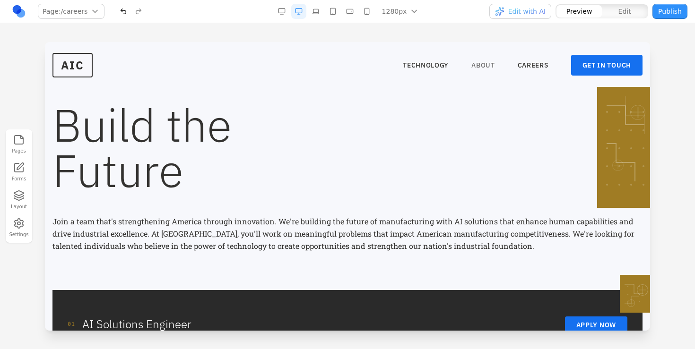
click at [481, 67] on link "ABOUT" at bounding box center [483, 65] width 24 height 9
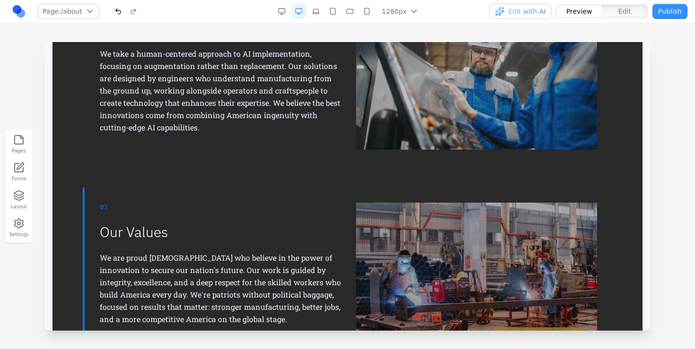
scroll to position [0, 0]
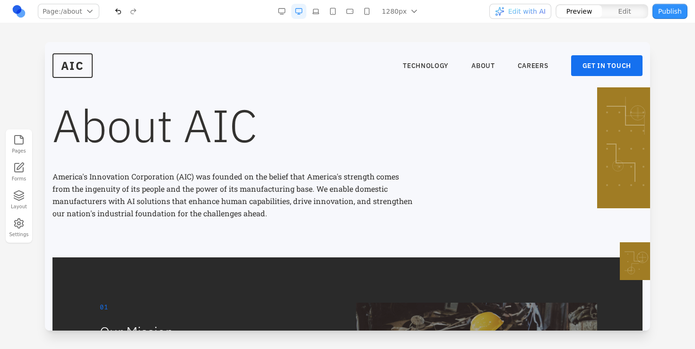
click at [683, 9] on button "Publish" at bounding box center [669, 11] width 35 height 15
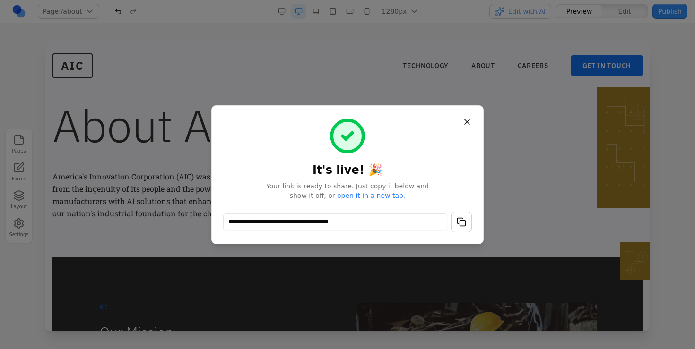
click at [463, 223] on button "button" at bounding box center [461, 222] width 21 height 21
click at [469, 120] on button "Close" at bounding box center [467, 121] width 17 height 17
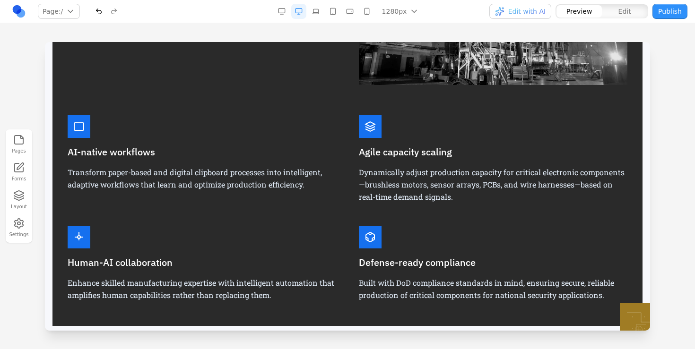
scroll to position [670, 0]
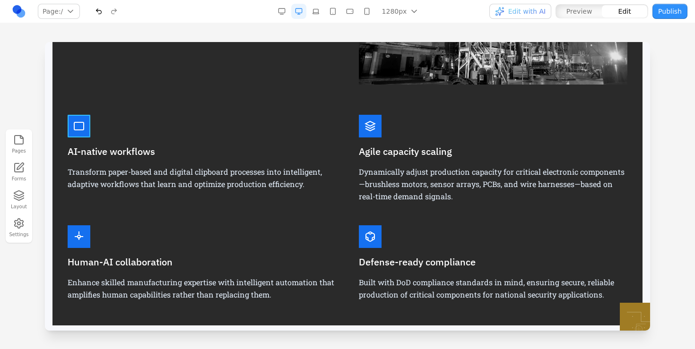
click at [80, 119] on div at bounding box center [79, 126] width 23 height 23
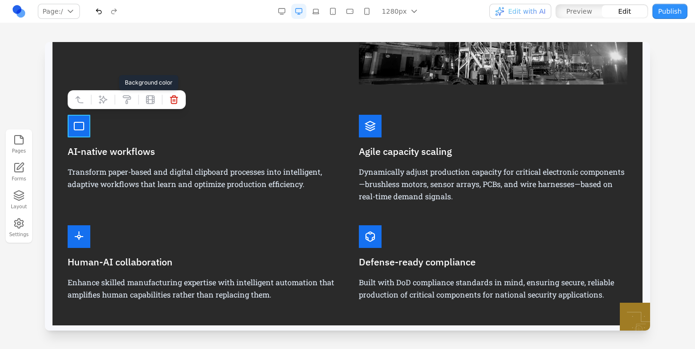
click at [124, 97] on icon at bounding box center [127, 100] width 8 height 8
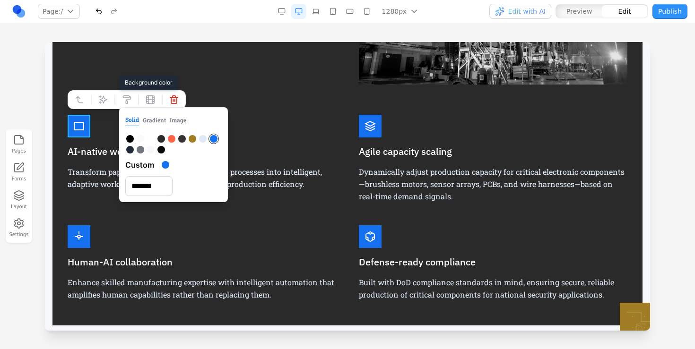
click at [191, 139] on div at bounding box center [193, 139] width 8 height 8
type input "*******"
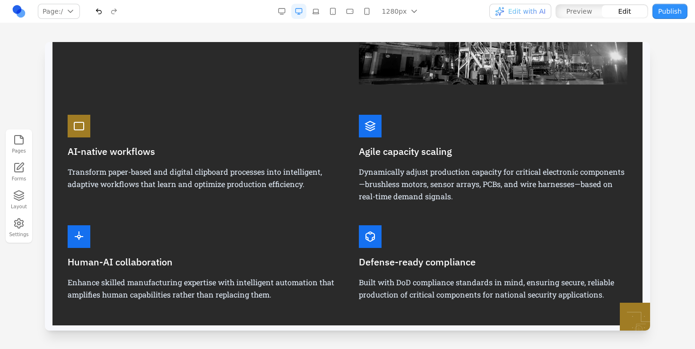
click at [84, 229] on div at bounding box center [79, 236] width 23 height 23
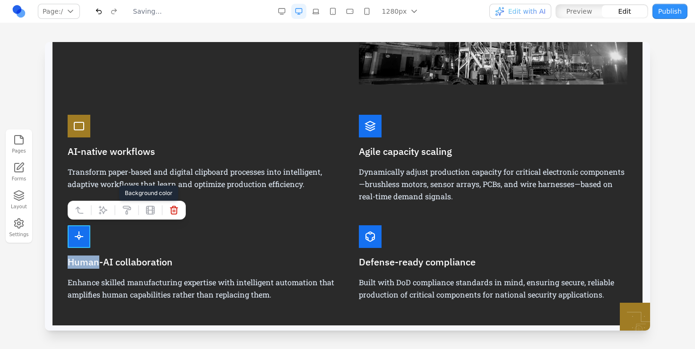
click at [125, 207] on icon at bounding box center [127, 211] width 8 height 8
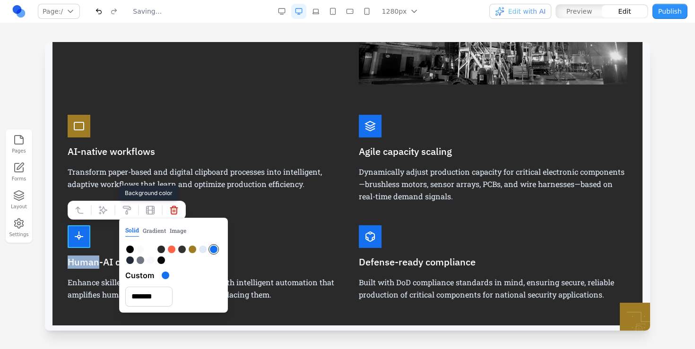
click at [192, 249] on div at bounding box center [193, 250] width 8 height 8
type input "*******"
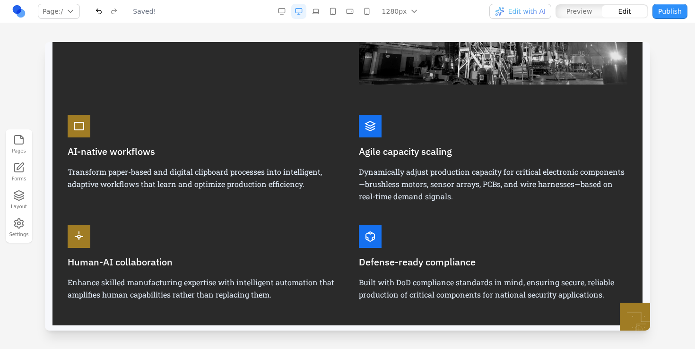
click at [371, 127] on icon at bounding box center [369, 126] width 11 height 11
click at [366, 119] on div at bounding box center [370, 126] width 23 height 23
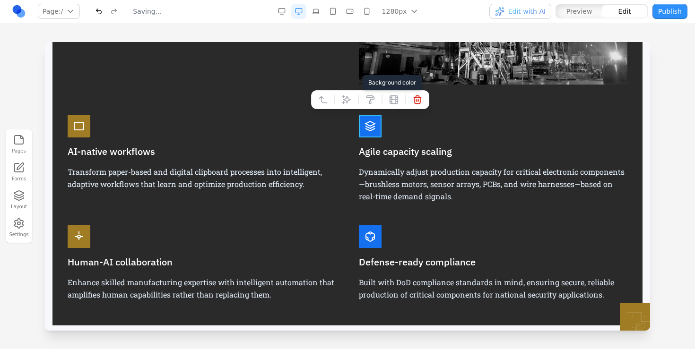
click at [370, 102] on icon at bounding box center [369, 99] width 9 height 9
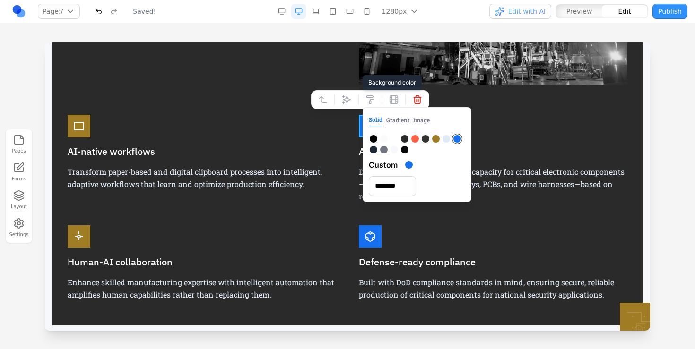
click at [437, 137] on div at bounding box center [436, 139] width 8 height 8
type input "*******"
click at [378, 208] on div "AI-native workflows Transform paper-based and digital clipboard processes into …" at bounding box center [348, 220] width 560 height 211
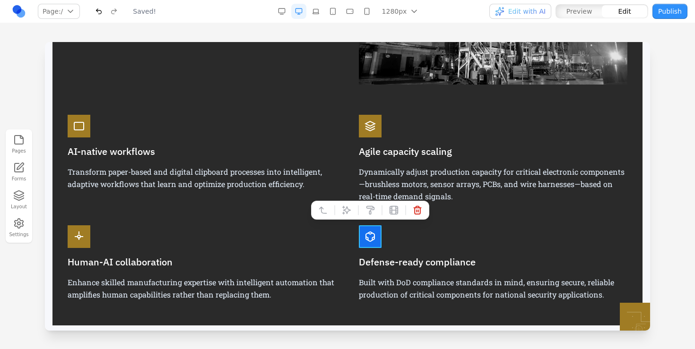
click at [374, 230] on div at bounding box center [370, 236] width 23 height 23
click at [374, 213] on icon at bounding box center [369, 210] width 9 height 9
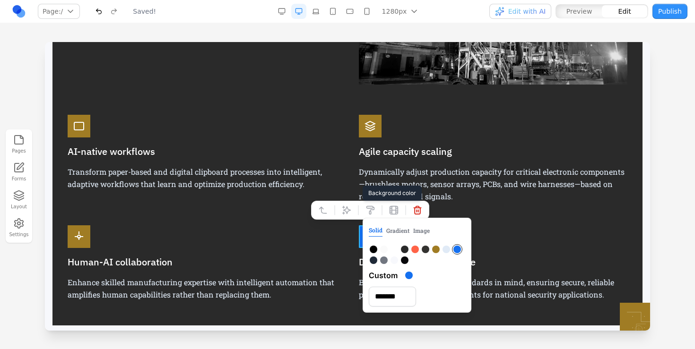
click at [433, 251] on div at bounding box center [436, 250] width 8 height 8
type input "*******"
click at [445, 240] on div "Solid Gradient Image Custom *******" at bounding box center [417, 265] width 109 height 95
click at [467, 207] on div "AI-native workflows Transform paper-based and digital clipboard processes into …" at bounding box center [348, 220] width 560 height 211
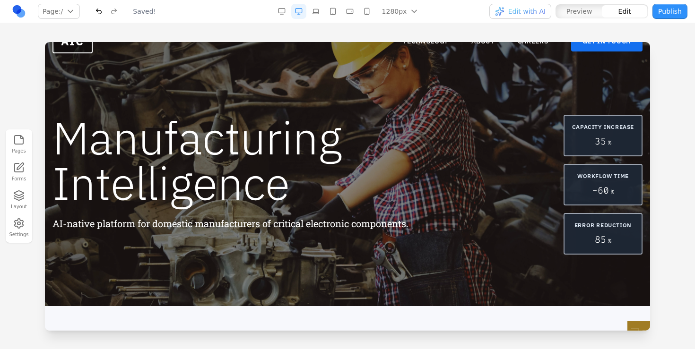
scroll to position [0, 0]
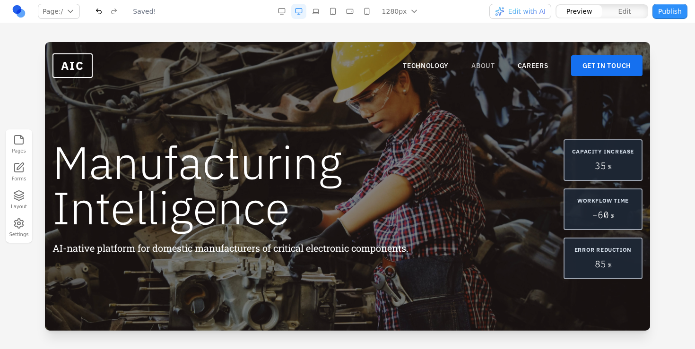
click at [488, 65] on link "ABOUT" at bounding box center [483, 65] width 24 height 9
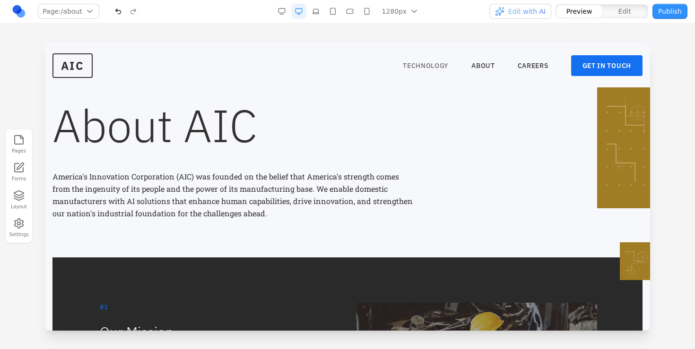
click at [432, 63] on link "TECHNOLOGY" at bounding box center [426, 65] width 46 height 9
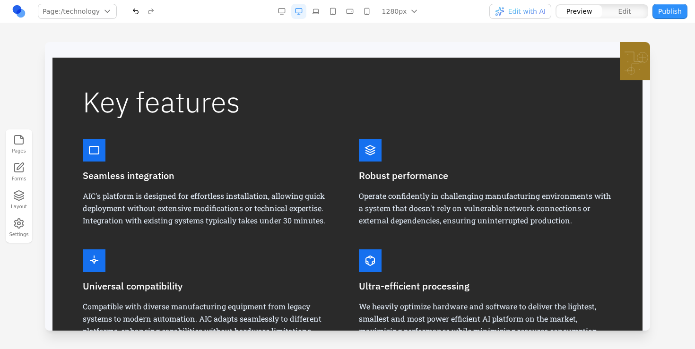
scroll to position [975, 0]
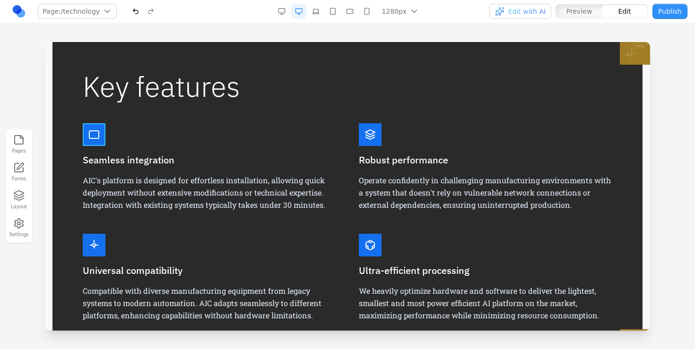
click at [98, 128] on div at bounding box center [94, 134] width 23 height 23
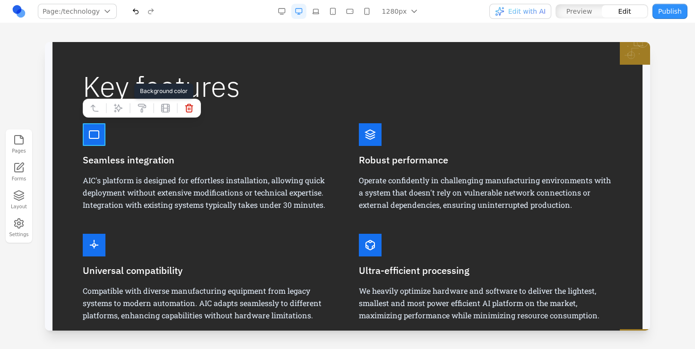
click at [140, 107] on icon at bounding box center [141, 108] width 9 height 9
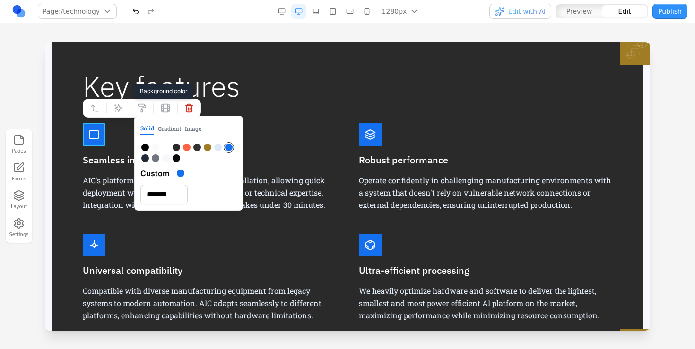
click at [206, 146] on div at bounding box center [208, 148] width 8 height 8
type input "*******"
click at [374, 126] on div at bounding box center [370, 134] width 23 height 23
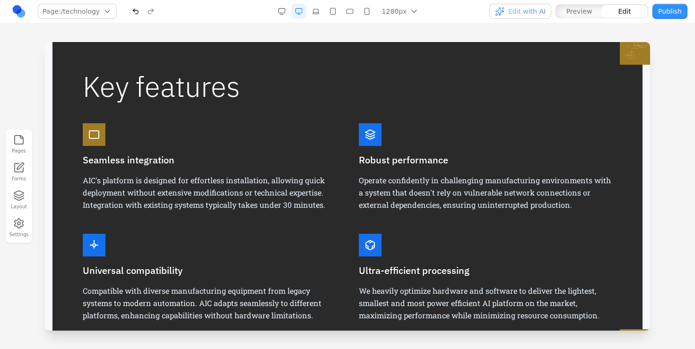
click at [378, 127] on div at bounding box center [370, 134] width 23 height 23
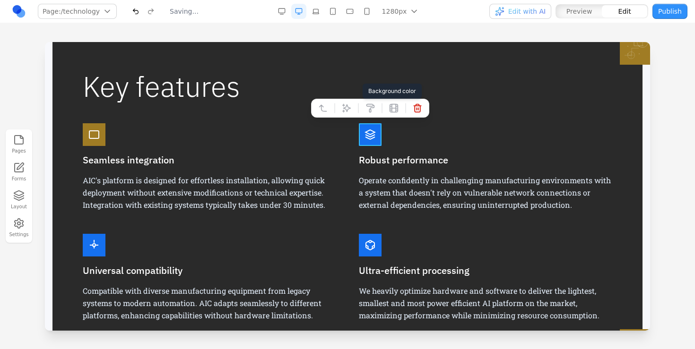
click at [368, 106] on icon at bounding box center [371, 108] width 8 height 8
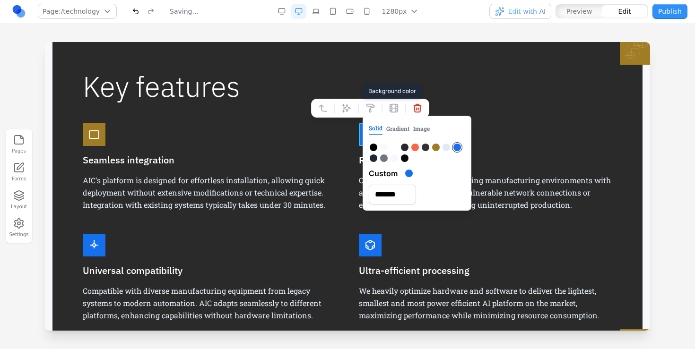
click at [435, 149] on div at bounding box center [436, 148] width 8 height 8
type input "*******"
click at [376, 241] on div at bounding box center [370, 245] width 23 height 23
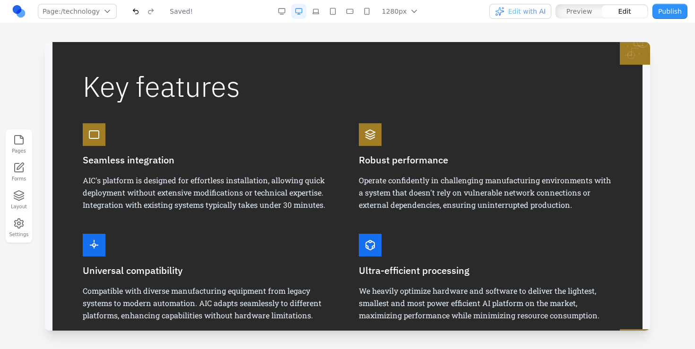
click at [375, 241] on icon at bounding box center [369, 245] width 11 height 11
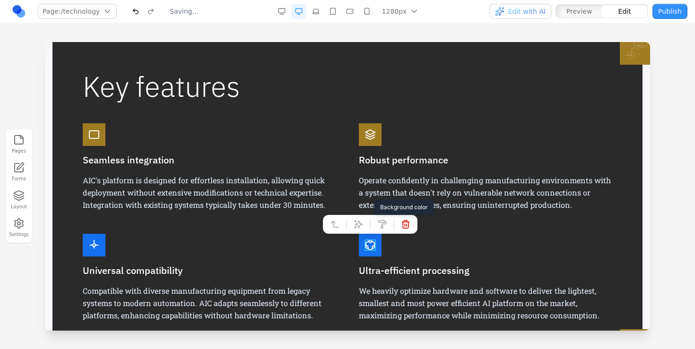
click at [386, 219] on button at bounding box center [381, 224] width 15 height 15
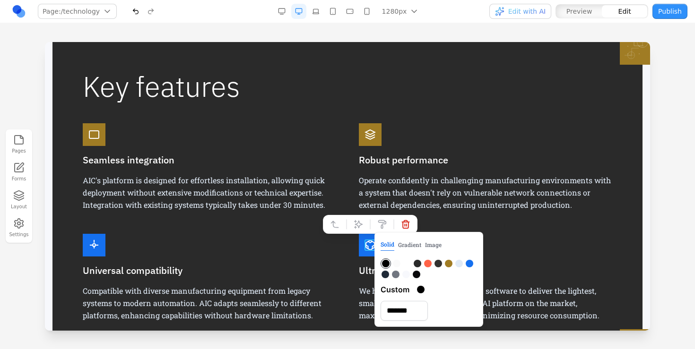
click at [362, 252] on div at bounding box center [370, 245] width 23 height 23
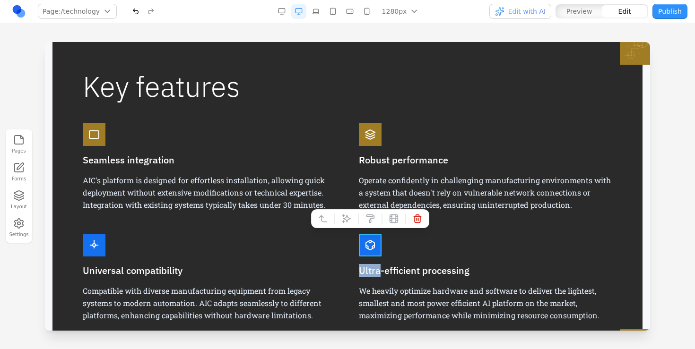
click at [363, 252] on div at bounding box center [370, 245] width 23 height 23
click at [374, 219] on icon at bounding box center [369, 218] width 9 height 9
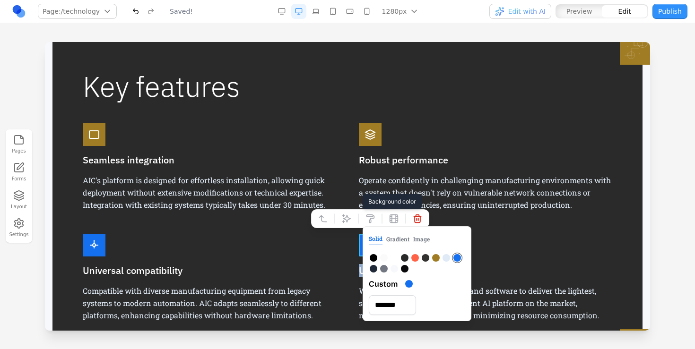
click at [433, 258] on div at bounding box center [436, 258] width 8 height 8
type input "*******"
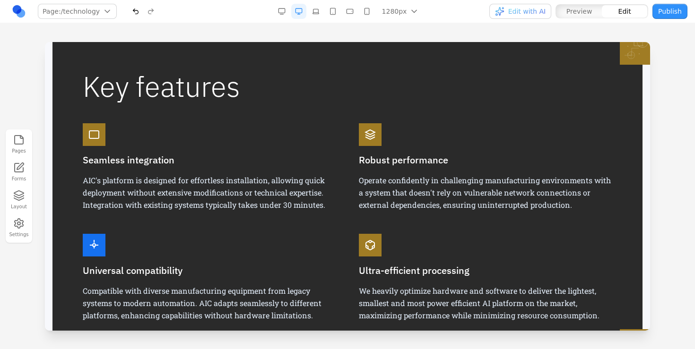
click at [97, 269] on h3 "Universal compatibility" at bounding box center [209, 270] width 253 height 13
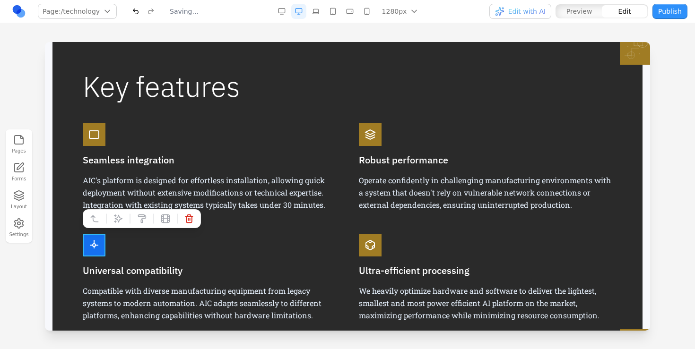
click at [101, 239] on div at bounding box center [94, 245] width 23 height 23
click at [145, 217] on icon at bounding box center [141, 218] width 9 height 9
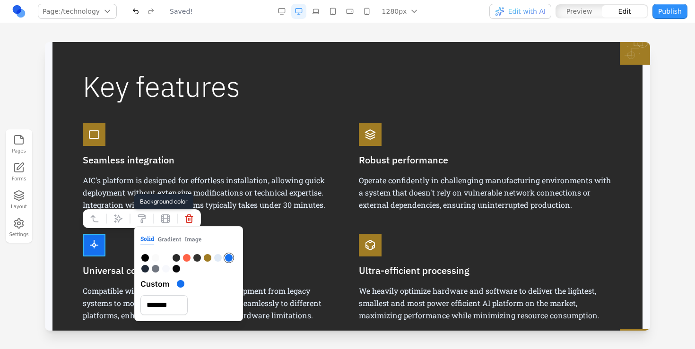
click at [206, 258] on div at bounding box center [208, 258] width 8 height 8
type input "*******"
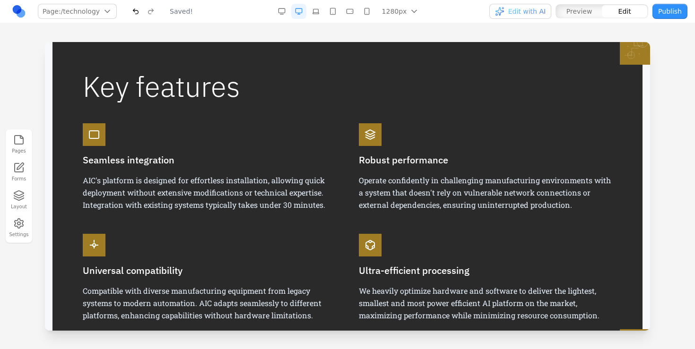
click at [268, 178] on p "AIC's platform is designed for effortless installation, allowing quick deployme…" at bounding box center [209, 192] width 253 height 37
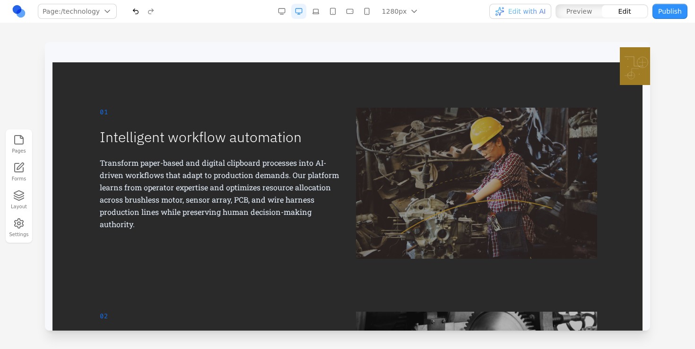
scroll to position [283, 0]
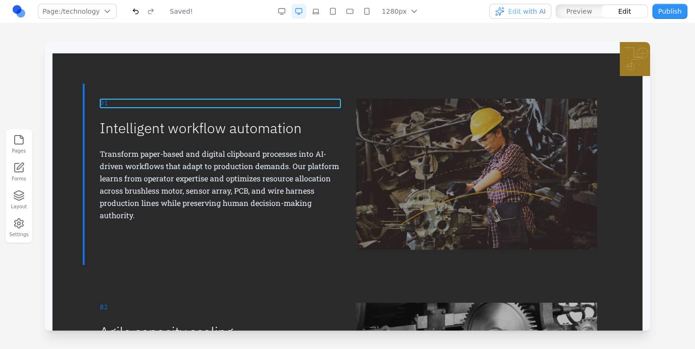
click at [102, 102] on div "01" at bounding box center [220, 103] width 241 height 9
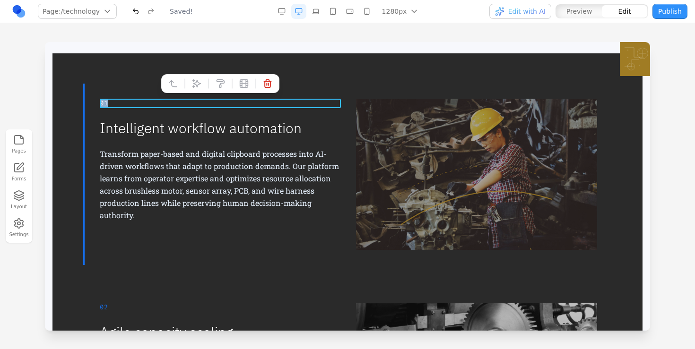
click at [102, 102] on div "01" at bounding box center [220, 103] width 241 height 9
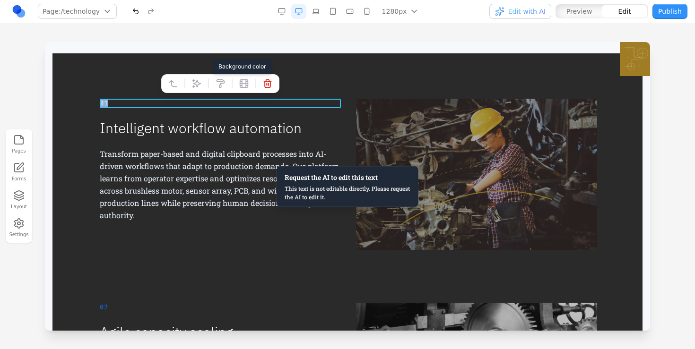
click at [219, 84] on icon at bounding box center [220, 83] width 9 height 9
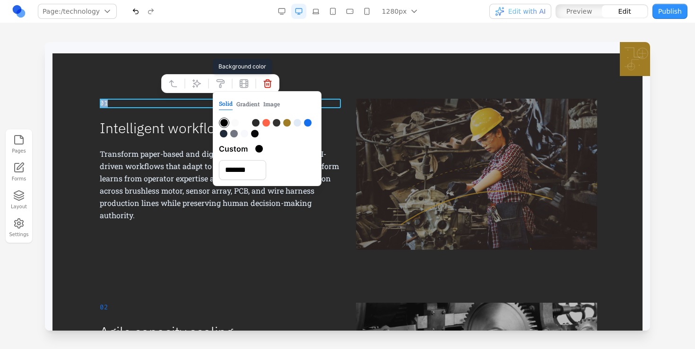
click at [287, 124] on div at bounding box center [287, 123] width 8 height 8
type input "*******"
click at [209, 147] on div "01 Intelligent workflow automation Transform paper-based and digital clipboard …" at bounding box center [220, 174] width 241 height 151
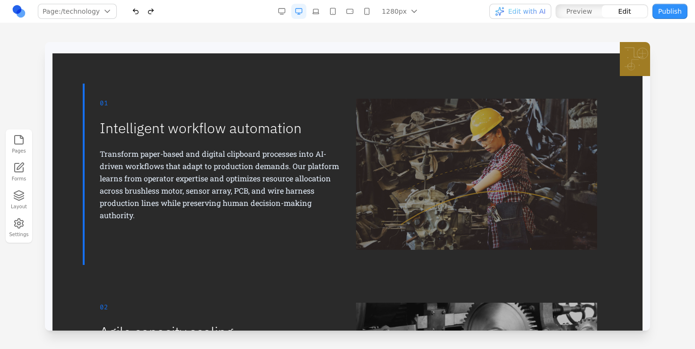
click at [199, 151] on p "Transform paper-based and digital clipboard processes into AI-driven workflows …" at bounding box center [220, 185] width 241 height 74
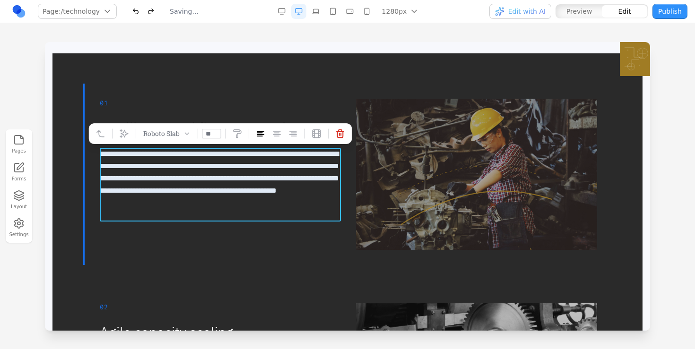
click at [111, 104] on div "01" at bounding box center [220, 103] width 241 height 9
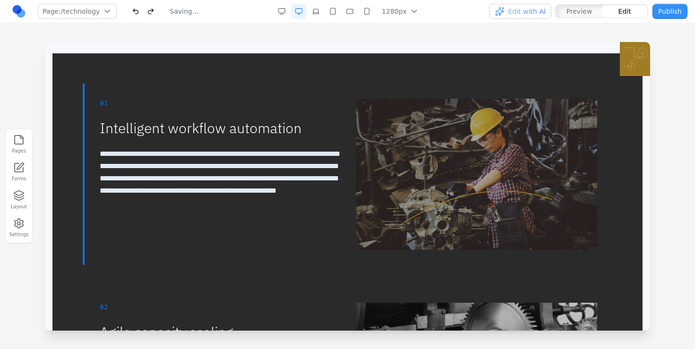
click at [101, 103] on div "01" at bounding box center [220, 103] width 241 height 9
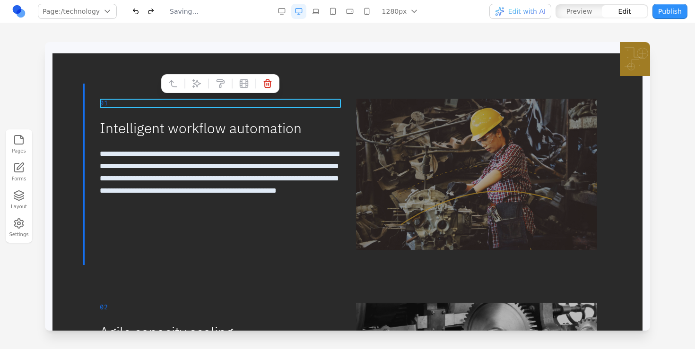
click at [106, 101] on div "01" at bounding box center [220, 103] width 241 height 9
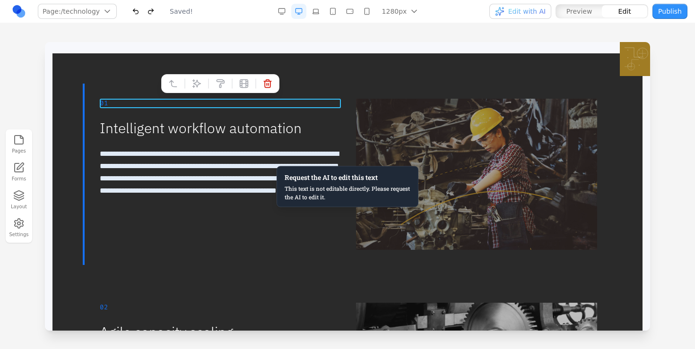
click at [104, 103] on div "01" at bounding box center [220, 103] width 241 height 9
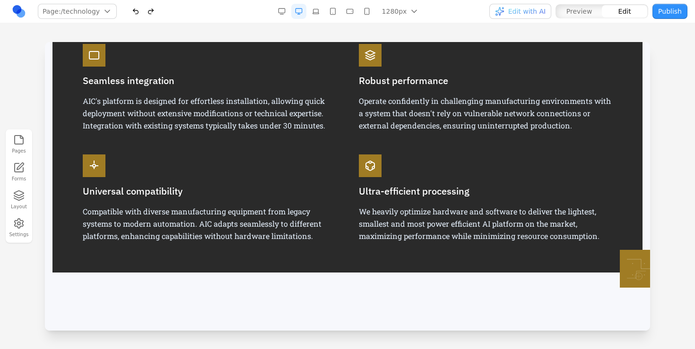
click at [208, 254] on div "Key features Seamless integration AIC's platform is designed for effortless ins…" at bounding box center [347, 118] width 590 height 310
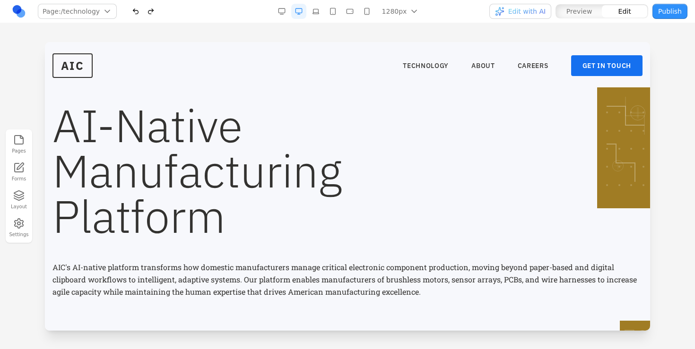
scroll to position [2, 0]
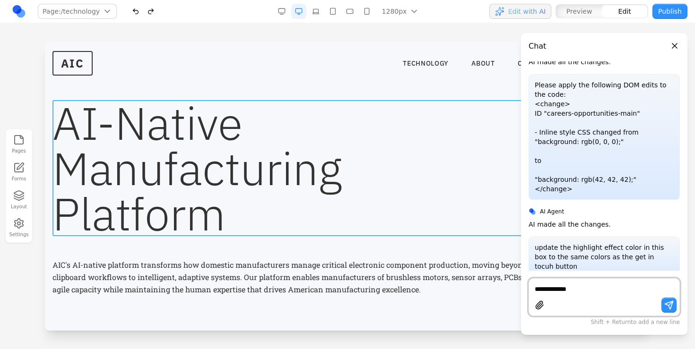
type textarea "**********"
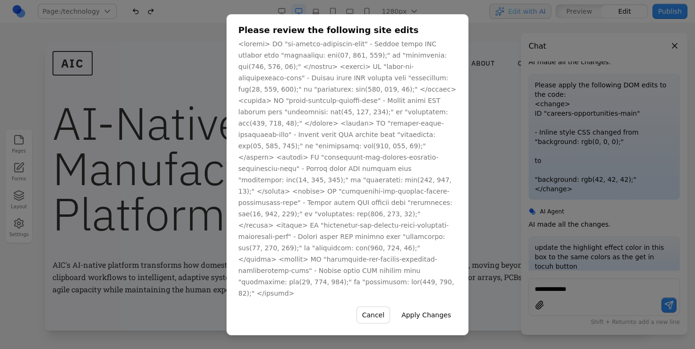
click at [431, 307] on button "Apply Changes" at bounding box center [426, 315] width 61 height 17
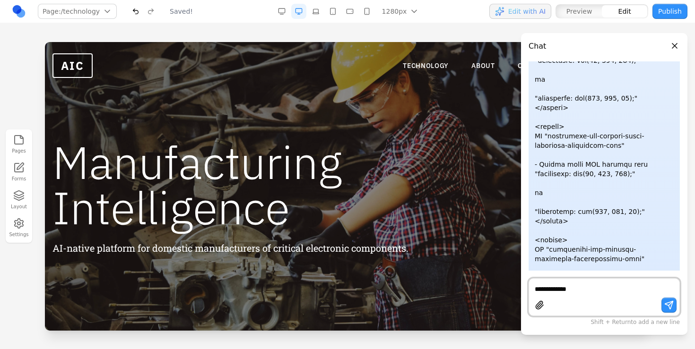
scroll to position [0, 0]
click at [659, 7] on button "Publish" at bounding box center [669, 11] width 35 height 15
